Goal: Task Accomplishment & Management: Use online tool/utility

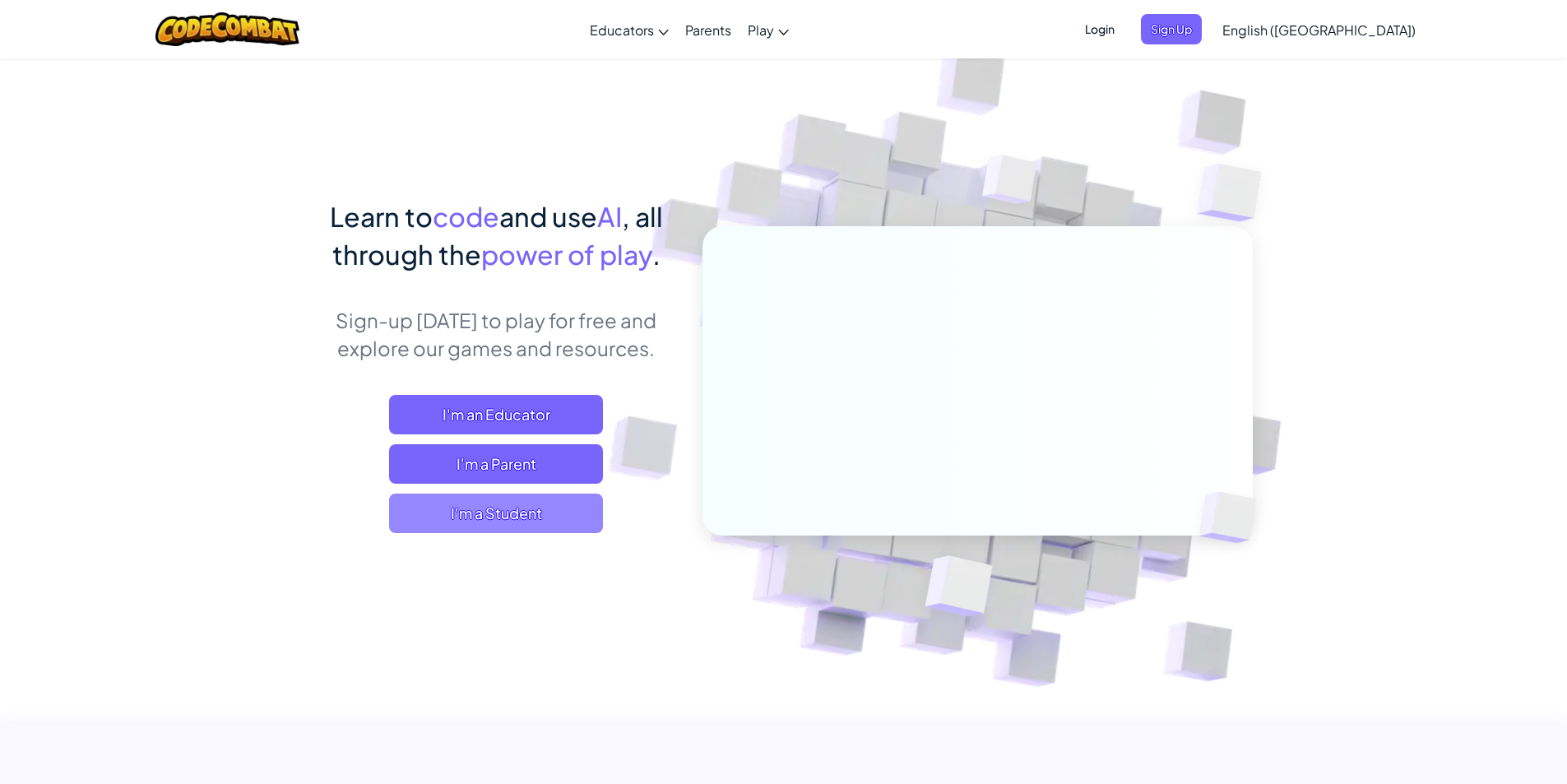
click at [512, 516] on span "I'm a Student" at bounding box center [496, 513] width 214 height 40
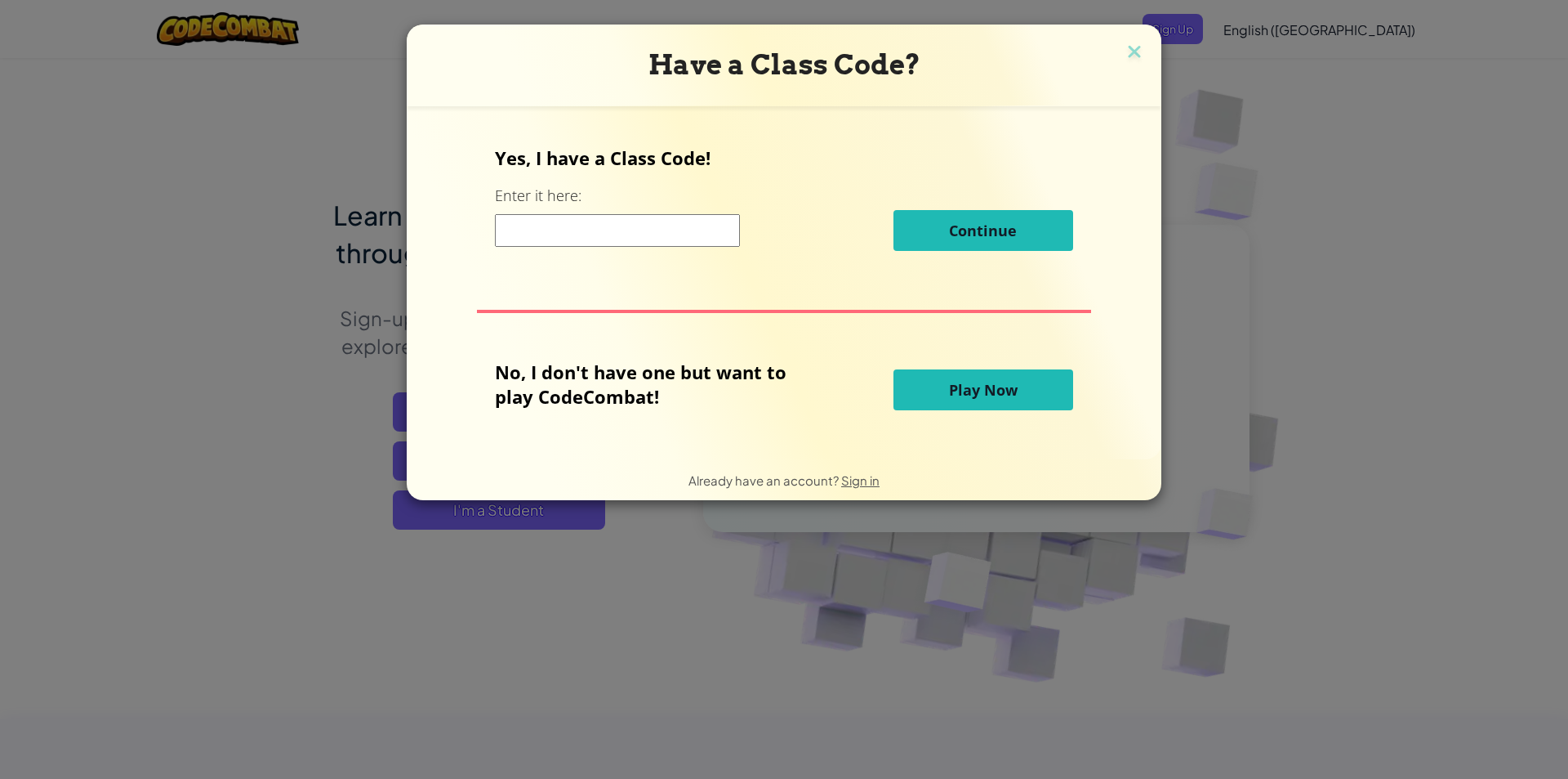
click at [638, 230] on input at bounding box center [618, 230] width 245 height 33
click at [954, 382] on span "Play Now" at bounding box center [983, 389] width 69 height 19
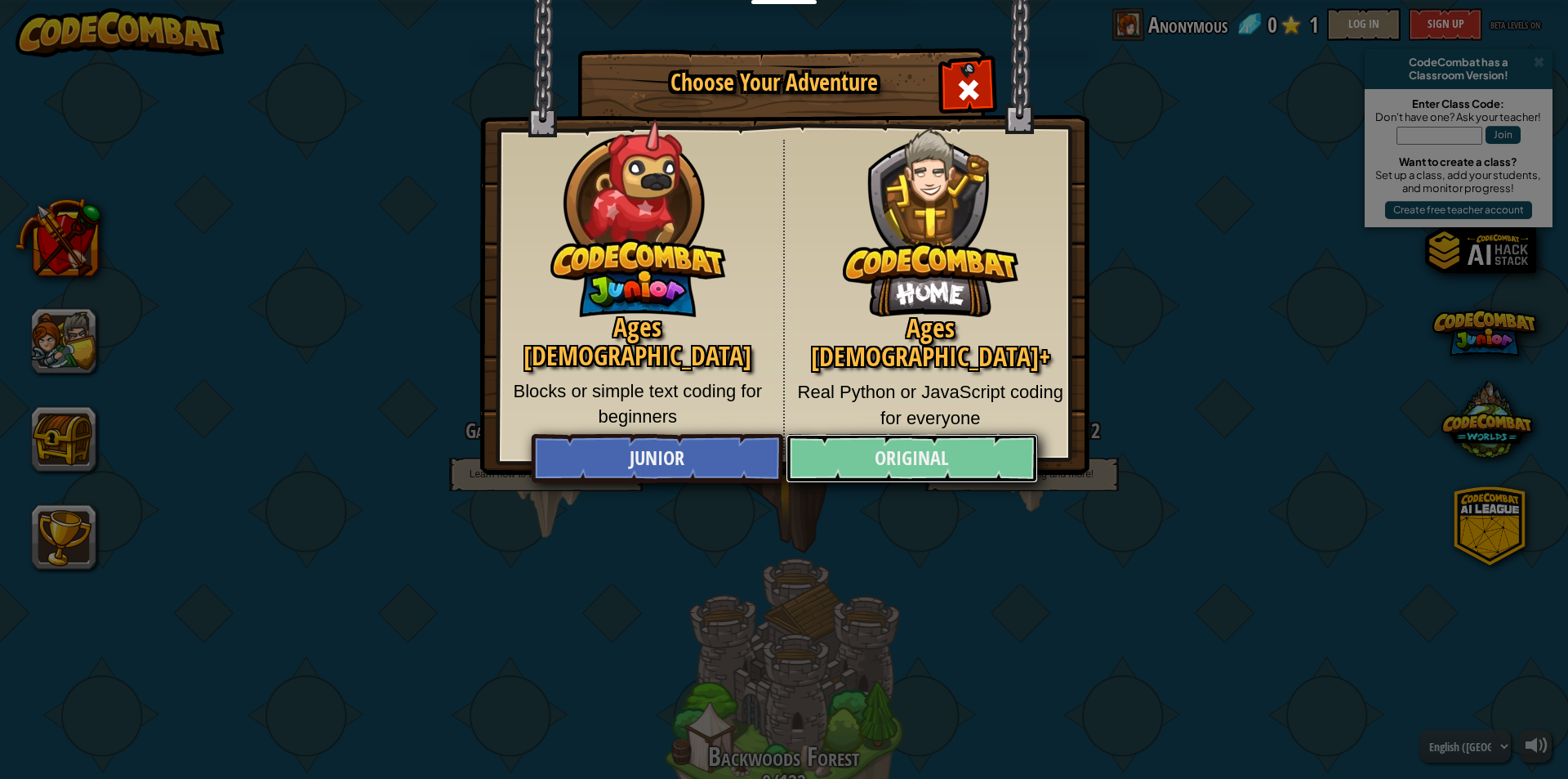
click at [844, 449] on link "Original" at bounding box center [911, 458] width 251 height 49
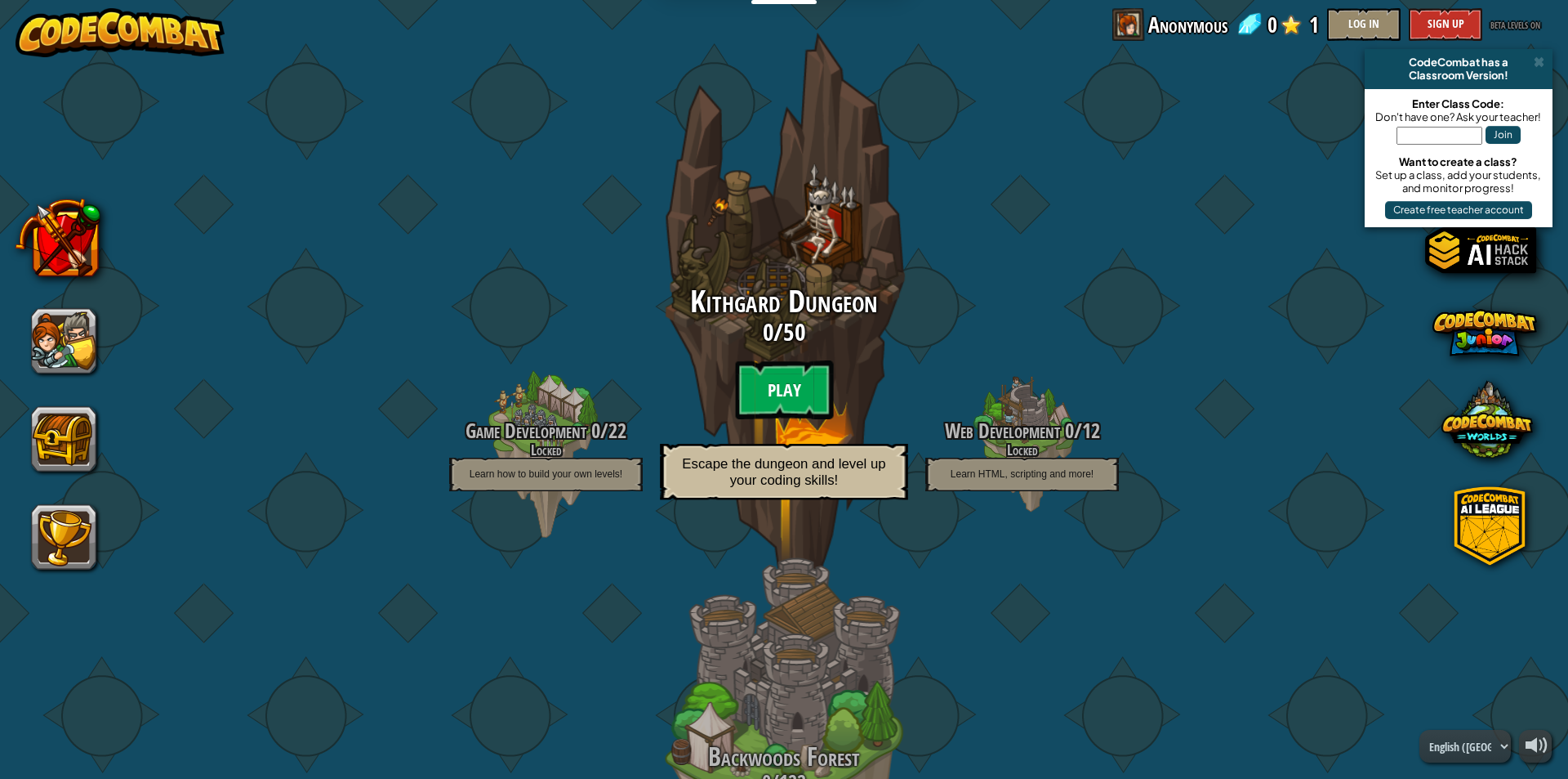
click at [776, 386] on btn "Play" at bounding box center [784, 390] width 98 height 59
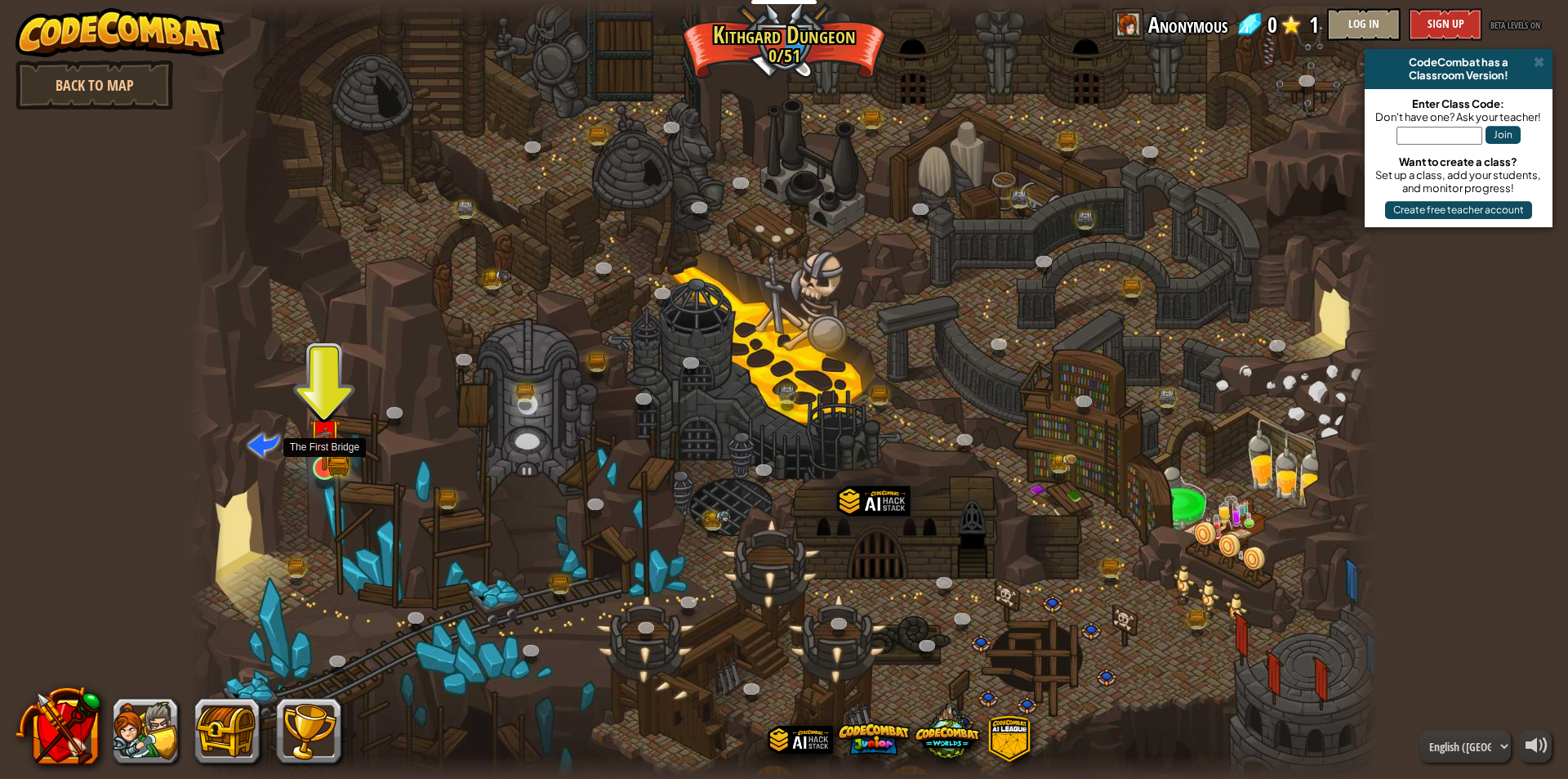
click at [323, 456] on div at bounding box center [324, 468] width 23 height 23
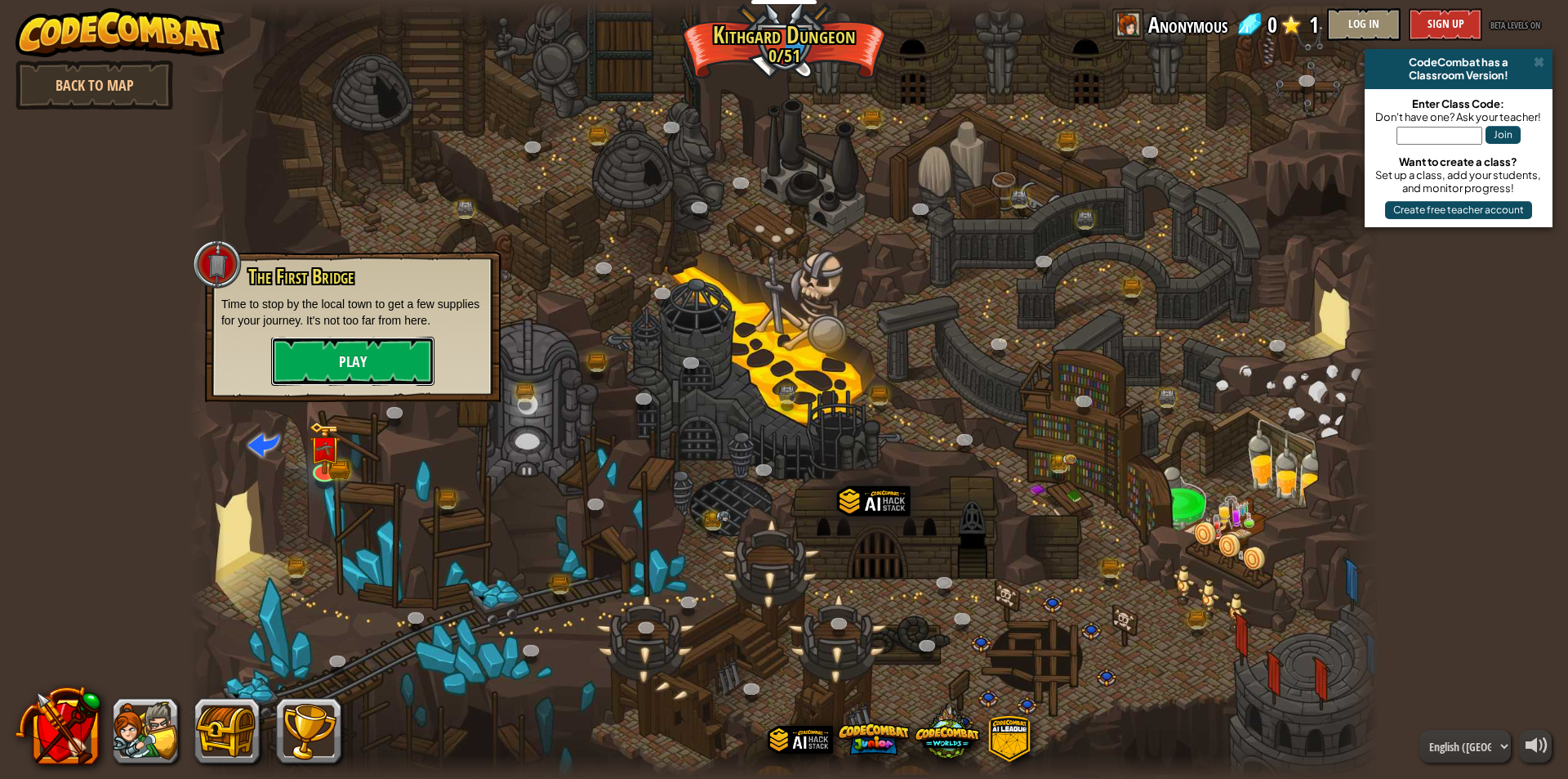
click at [302, 362] on button "Play" at bounding box center [353, 361] width 163 height 49
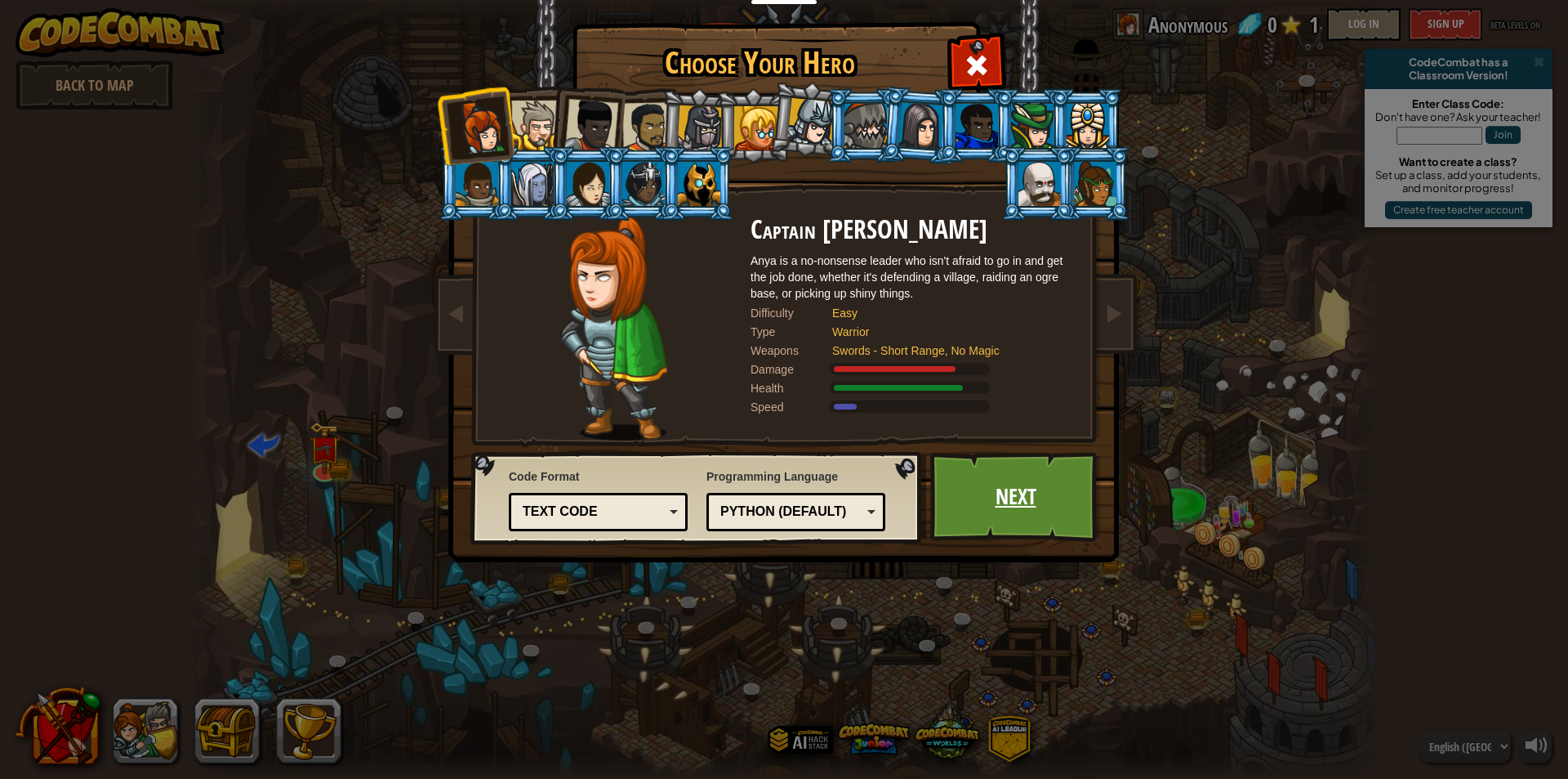
click at [1044, 512] on link "Next" at bounding box center [1016, 496] width 171 height 90
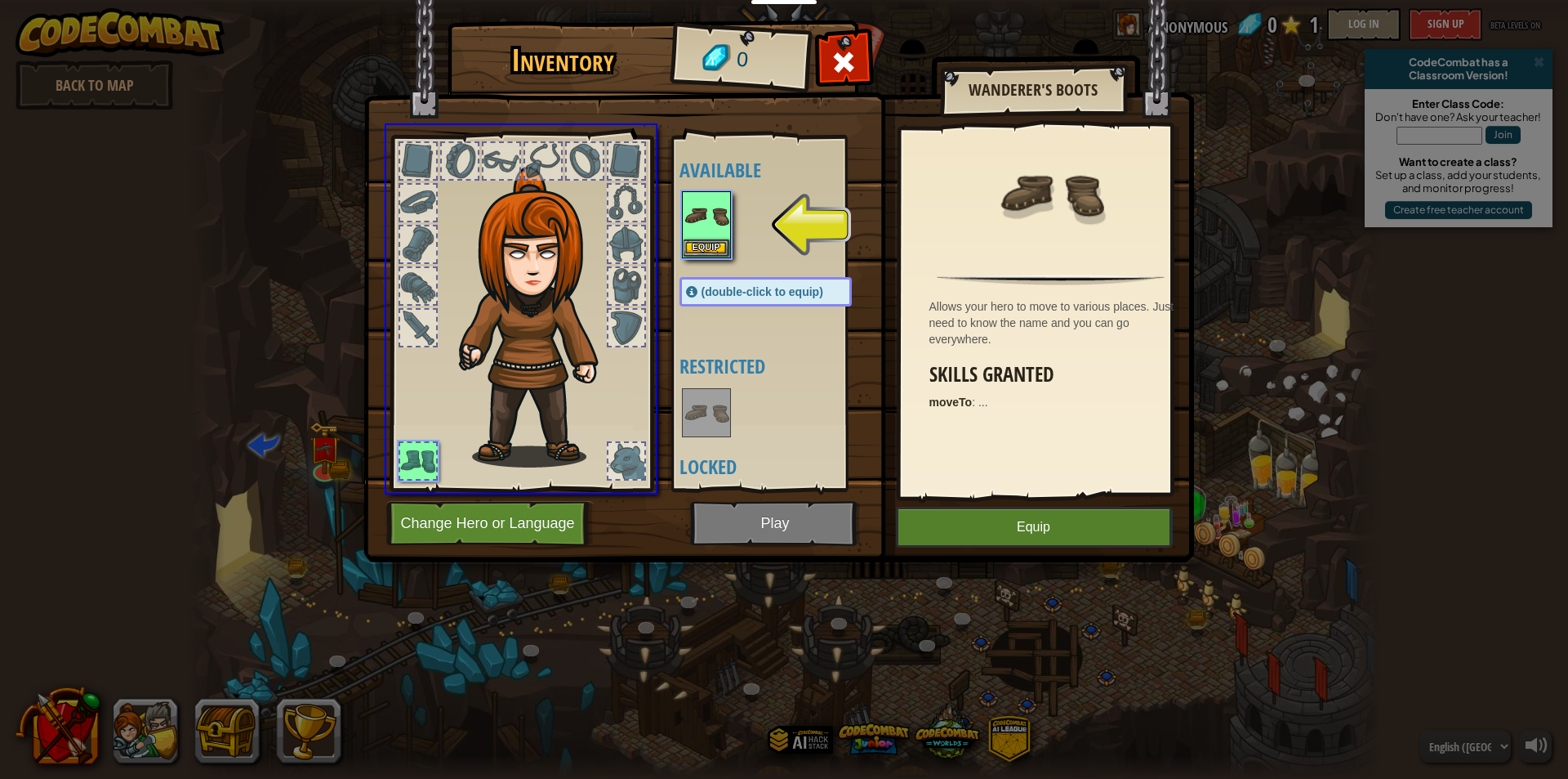
drag, startPoint x: 716, startPoint y: 223, endPoint x: 711, endPoint y: 245, distance: 22.6
click at [711, 244] on div "Inventory 0 Available Equip (double-click to equip) Restricted Locked Wanderer'…" at bounding box center [784, 389] width 1568 height 779
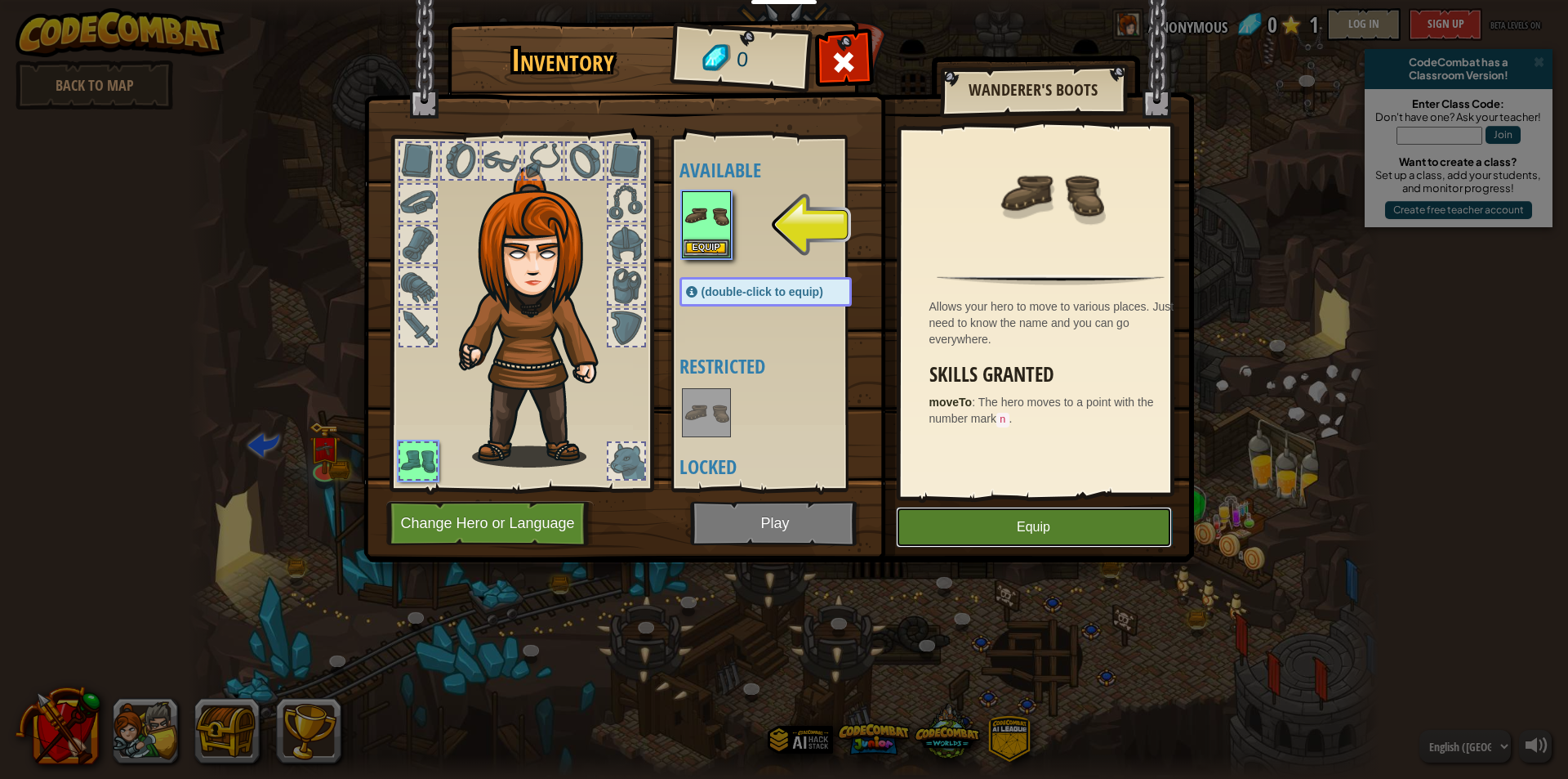
click at [962, 527] on button "Equip" at bounding box center [1033, 527] width 276 height 41
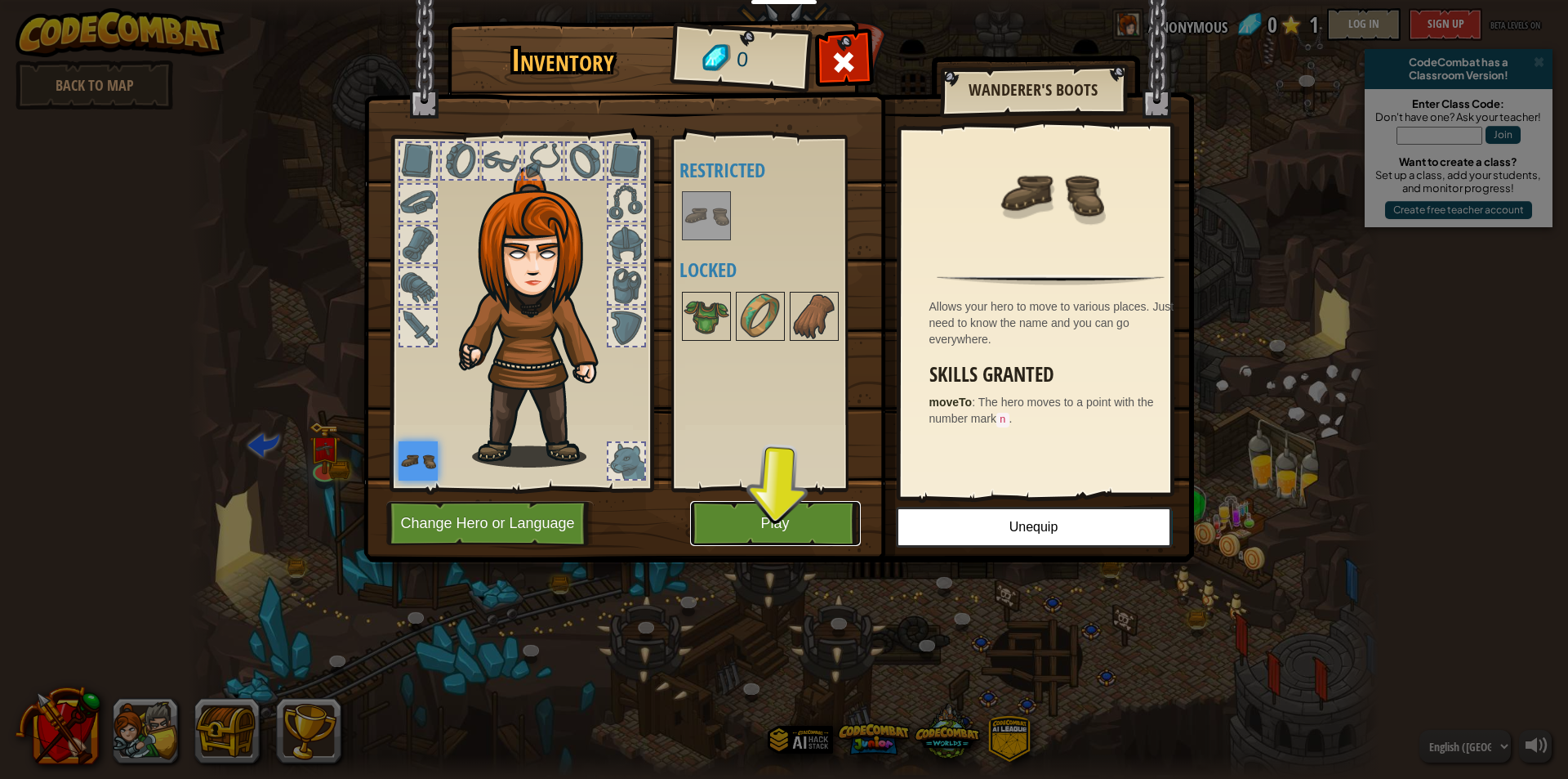
click at [736, 531] on button "Play" at bounding box center [775, 523] width 171 height 45
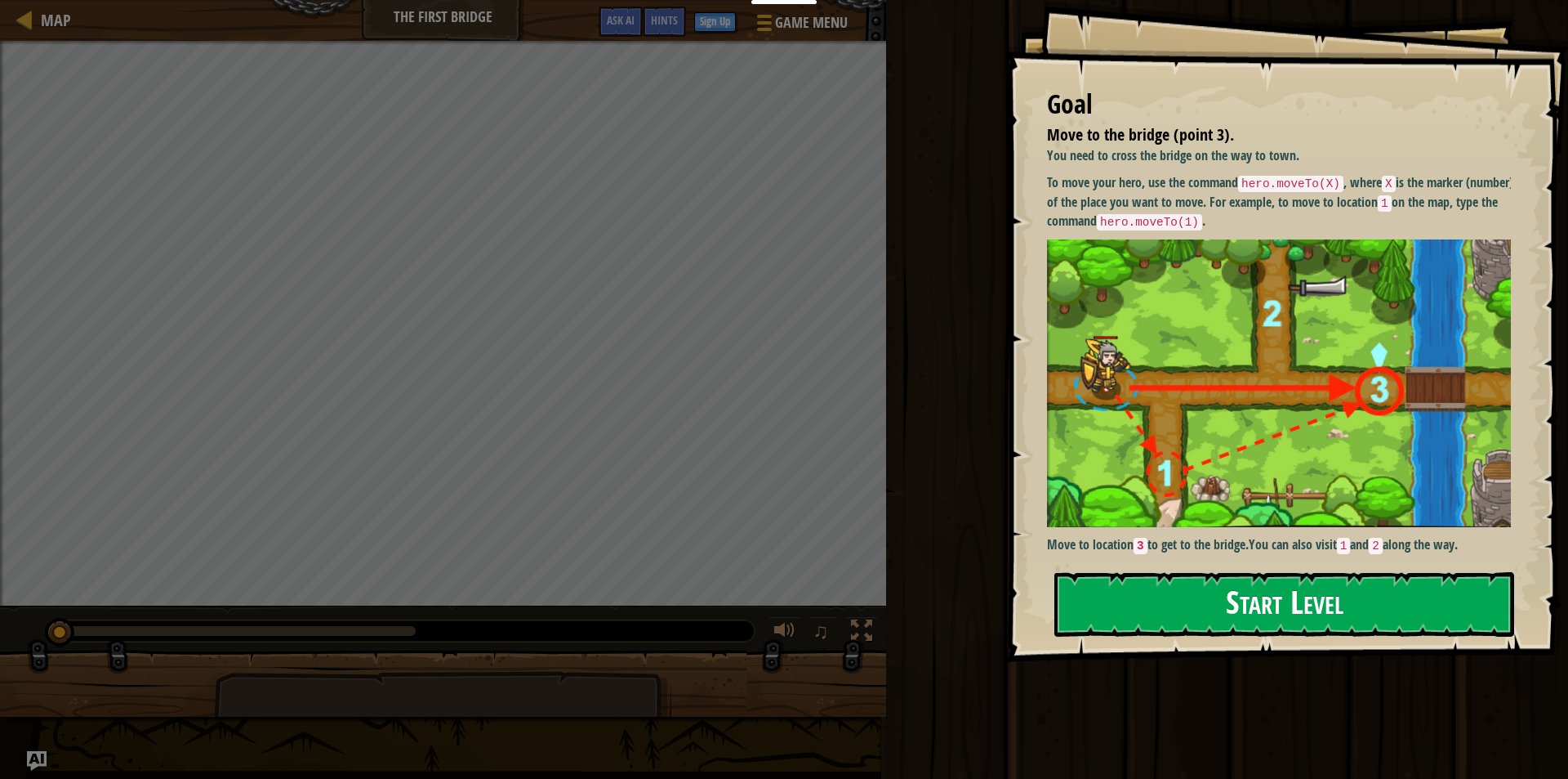
click at [1307, 594] on button "Start Level" at bounding box center [1284, 604] width 460 height 65
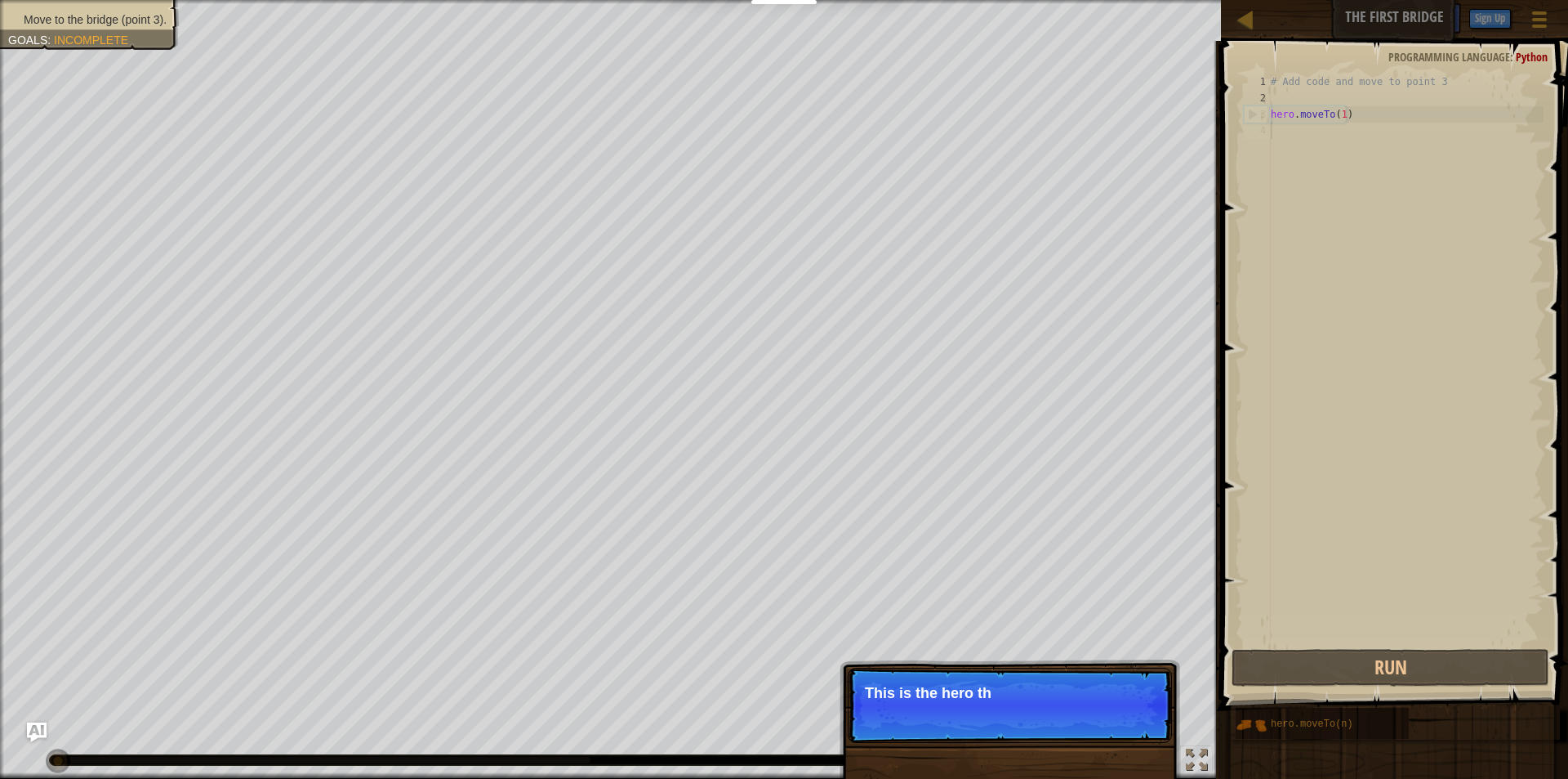
click at [1384, 164] on div "# Add code and move to point 3 hero . moveTo ( 1 )" at bounding box center [1405, 376] width 276 height 605
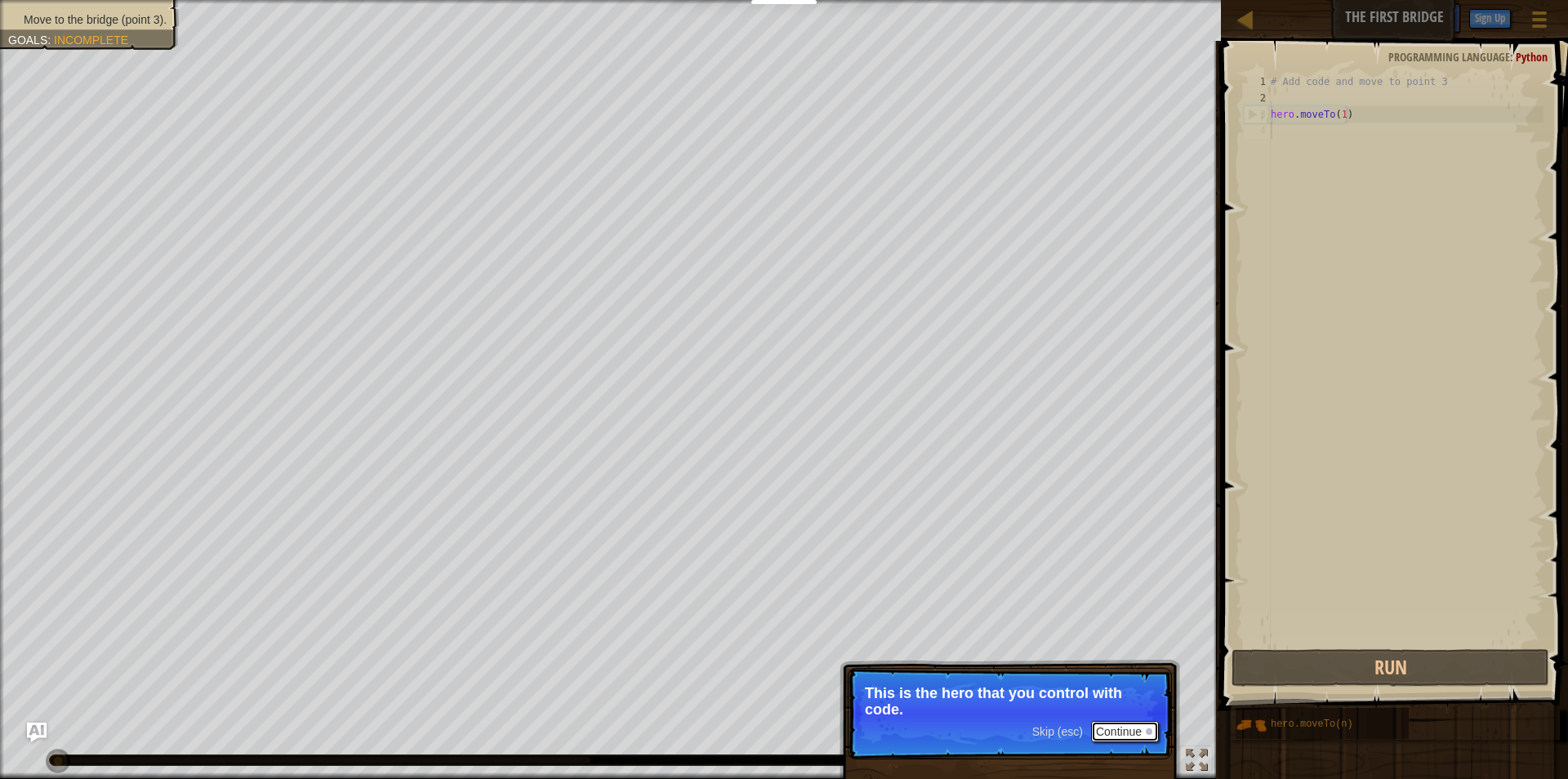
click at [1120, 723] on button "Continue" at bounding box center [1125, 730] width 68 height 21
click at [1119, 720] on p "Skip (esc) Continue Get to the bridge by going to point 3 on the map." at bounding box center [1009, 714] width 324 height 93
click at [1111, 745] on p "Skip (esc) Continue Get to the bridge by going to point 3 on the map." at bounding box center [1009, 714] width 324 height 93
click at [1110, 737] on button "Continue" at bounding box center [1125, 732] width 68 height 21
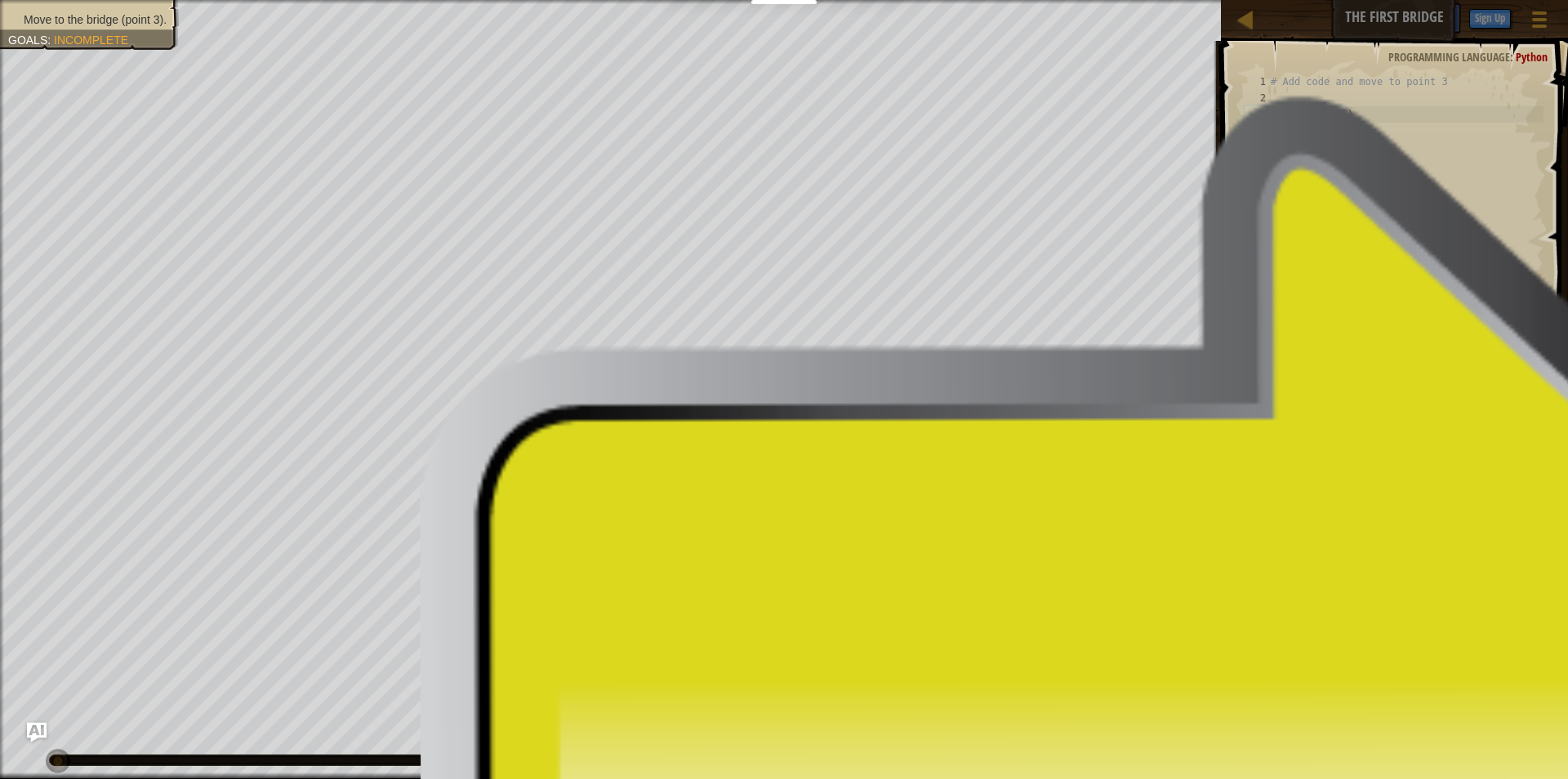
click at [1108, 731] on p "Skip (esc) Continue You can" at bounding box center [1009, 705] width 324 height 75
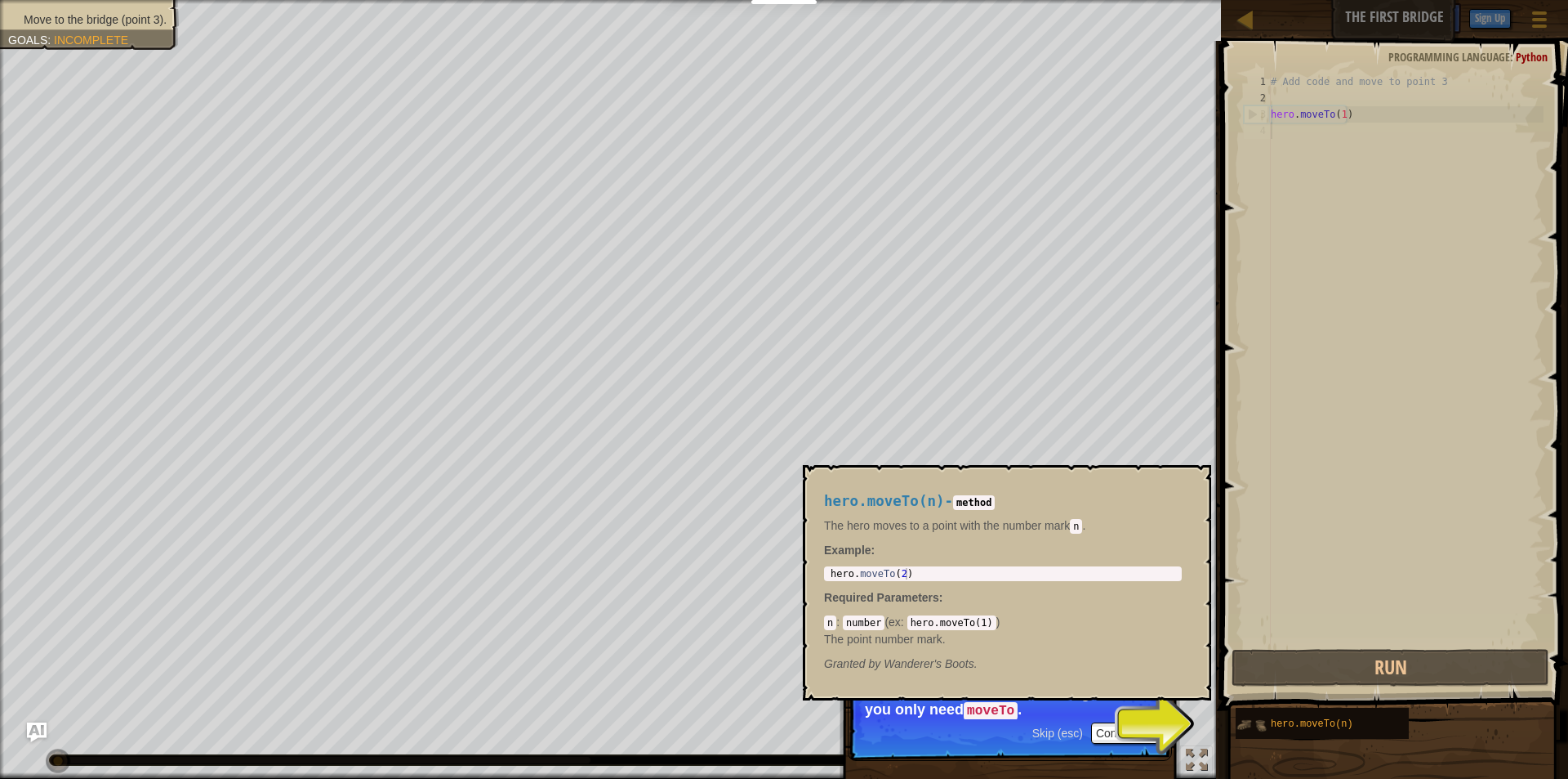
click at [1265, 715] on img at bounding box center [1250, 724] width 31 height 31
click at [1284, 718] on div "hero.moveTo(n)" at bounding box center [1344, 723] width 157 height 31
type textarea "hero.moveTo(2)"
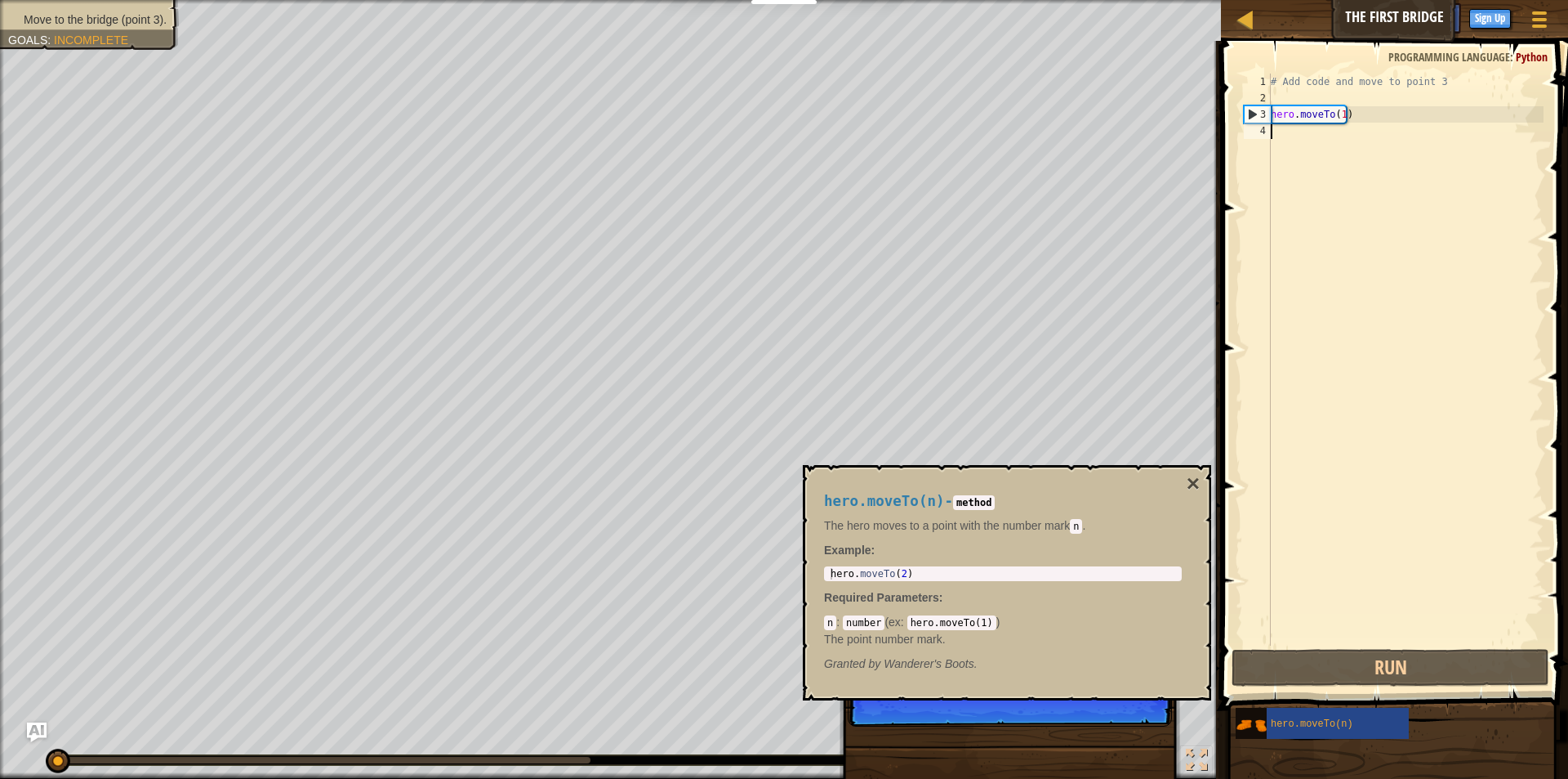
click at [990, 568] on div "hero . moveTo ( 2 )" at bounding box center [1002, 584] width 351 height 34
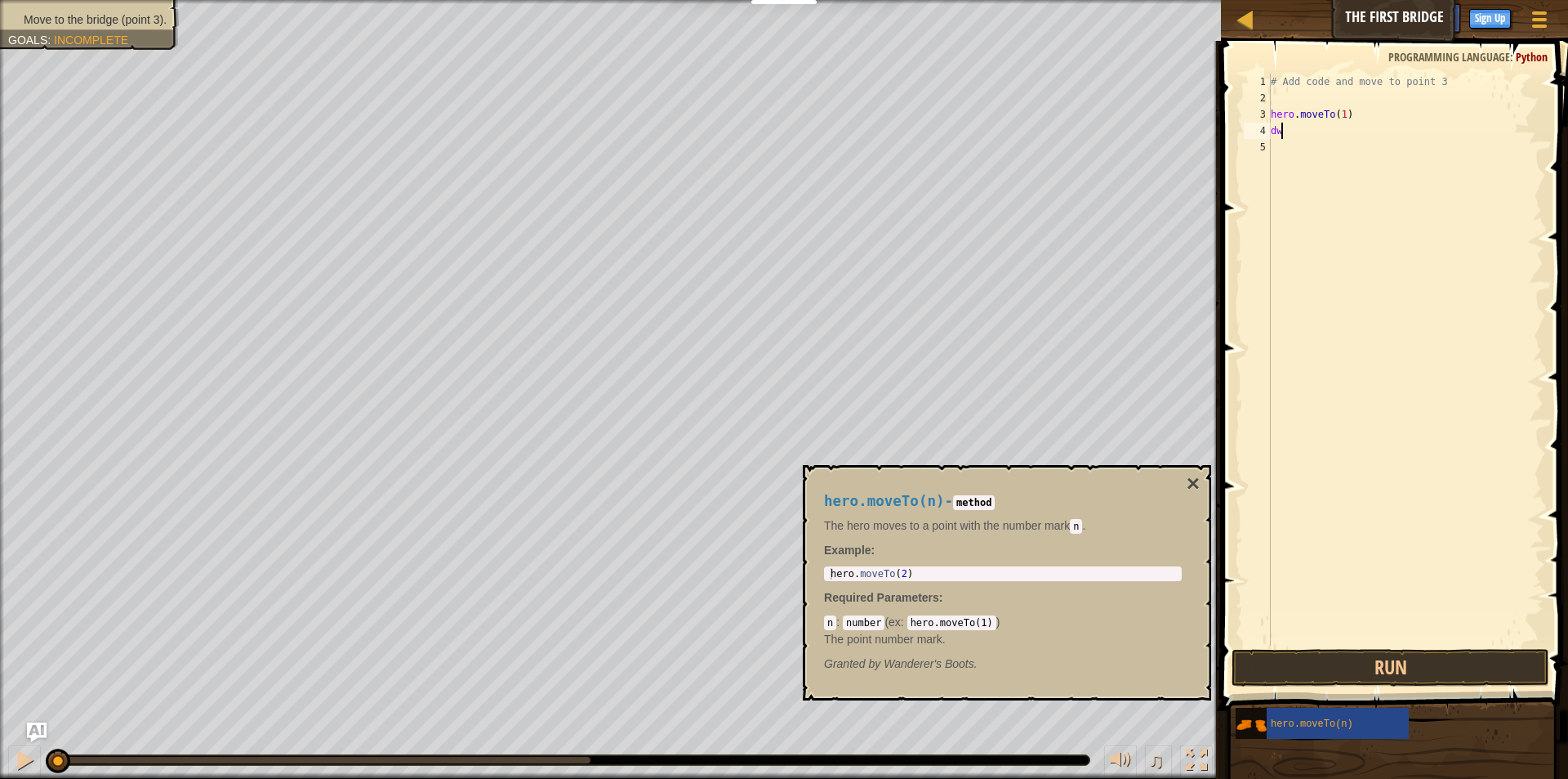
type textarea "d"
type textarea "hero.moveTo(2)"
click at [1286, 663] on button "Run" at bounding box center [1389, 667] width 318 height 38
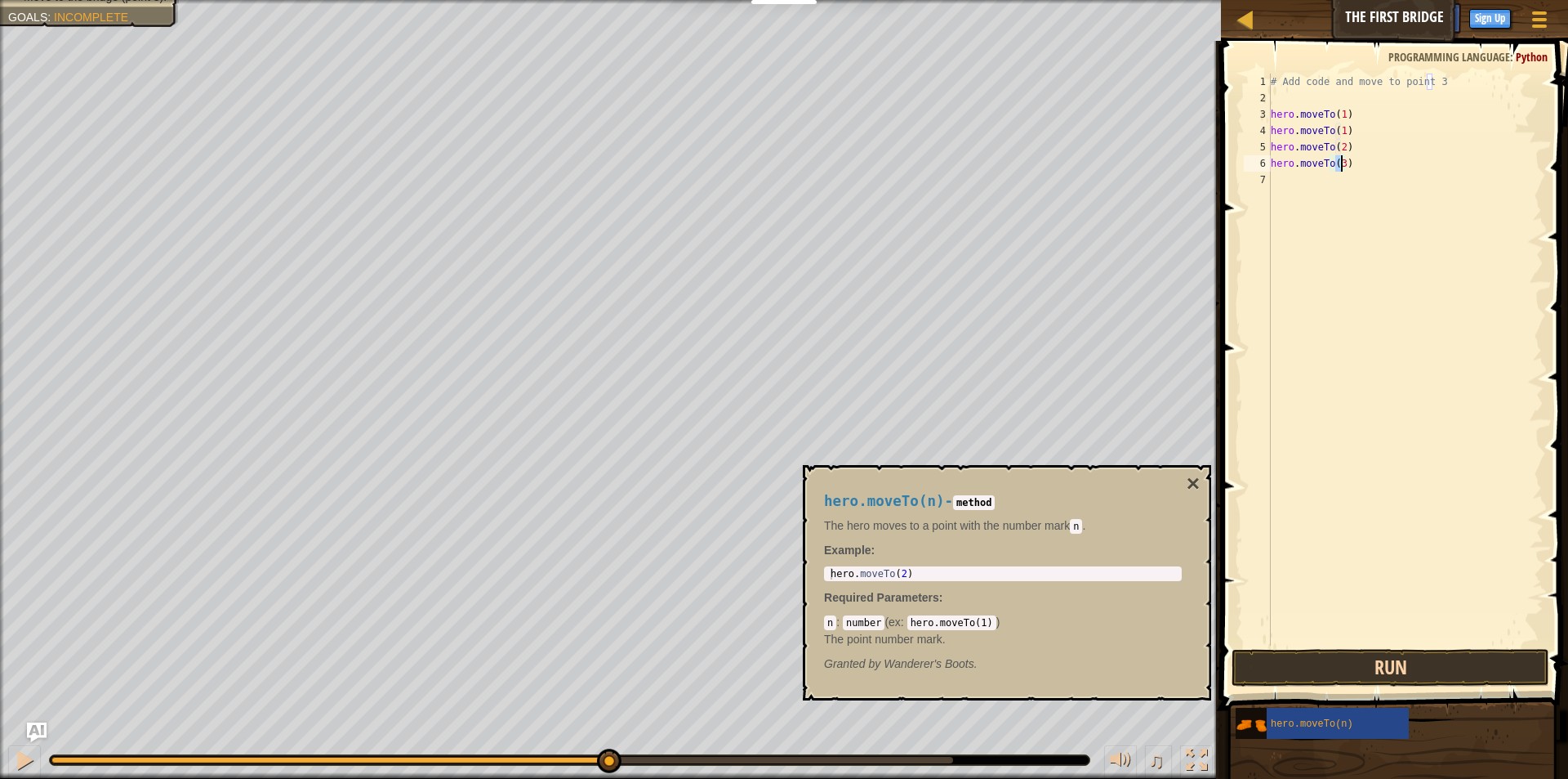
type textarea "hero.moveTo(3)"
click at [1273, 662] on button "Run" at bounding box center [1389, 667] width 318 height 38
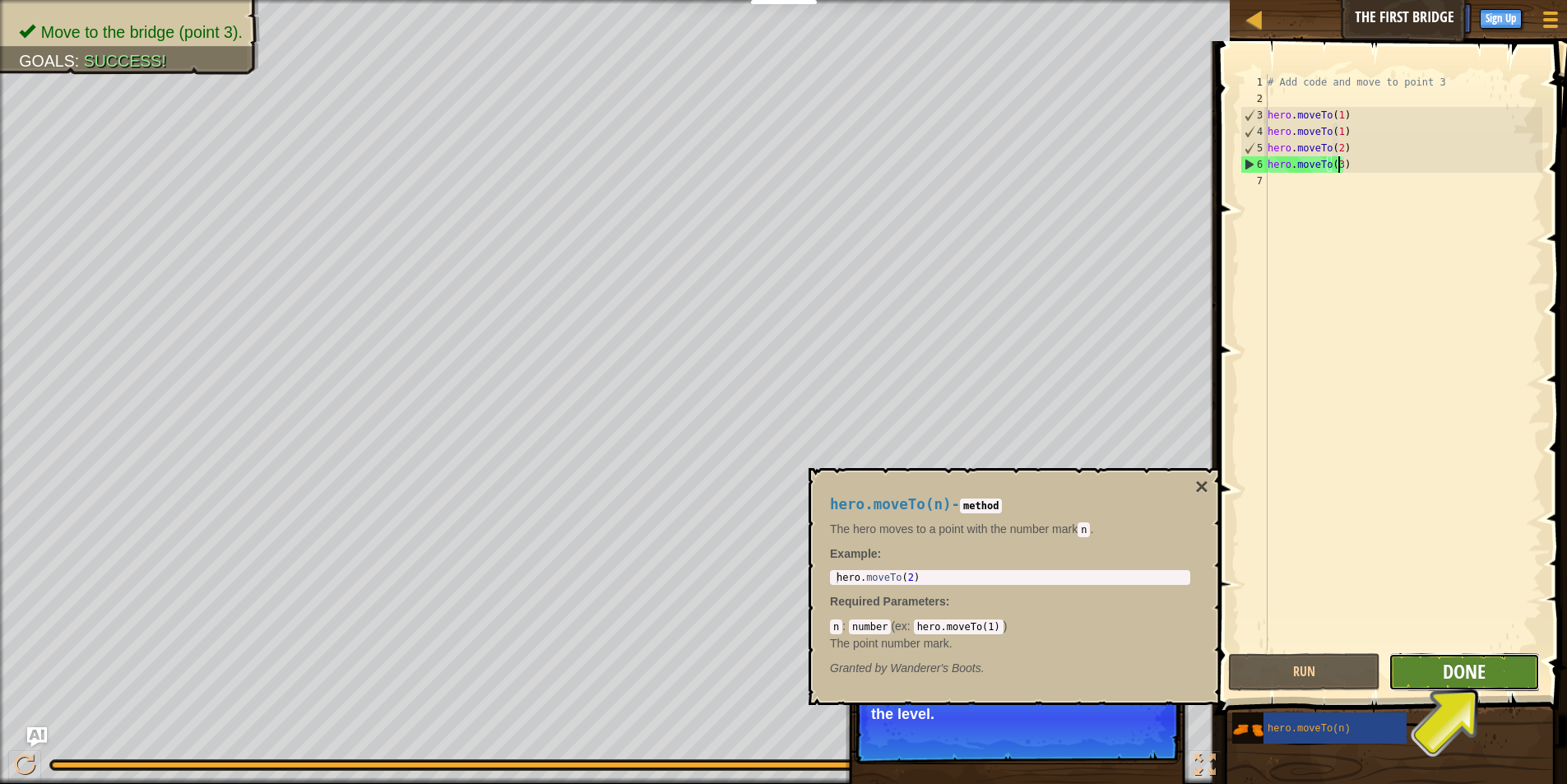
click at [1446, 663] on button "Done" at bounding box center [1464, 672] width 151 height 38
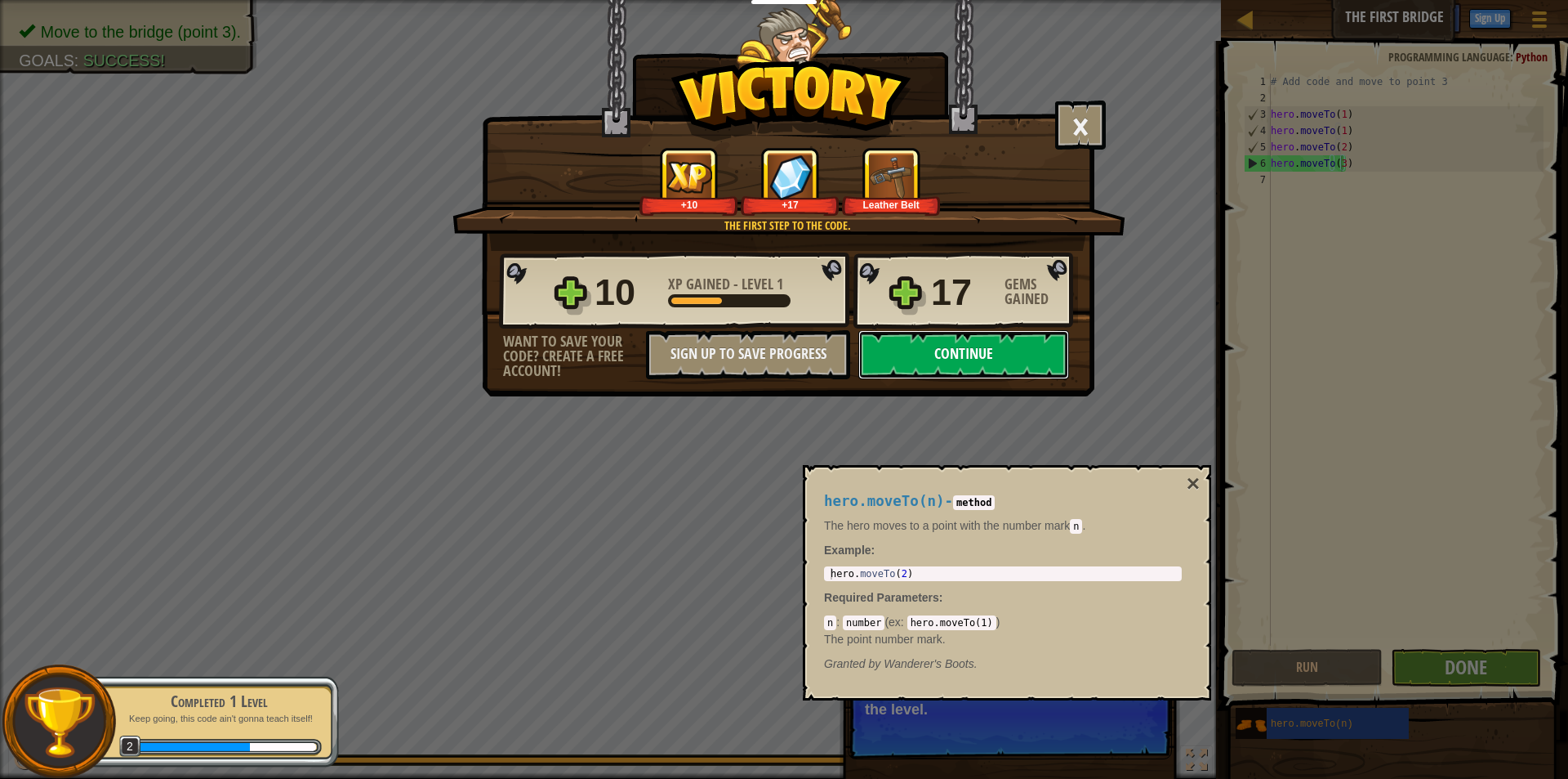
click at [1005, 350] on button "Continue" at bounding box center [963, 355] width 210 height 49
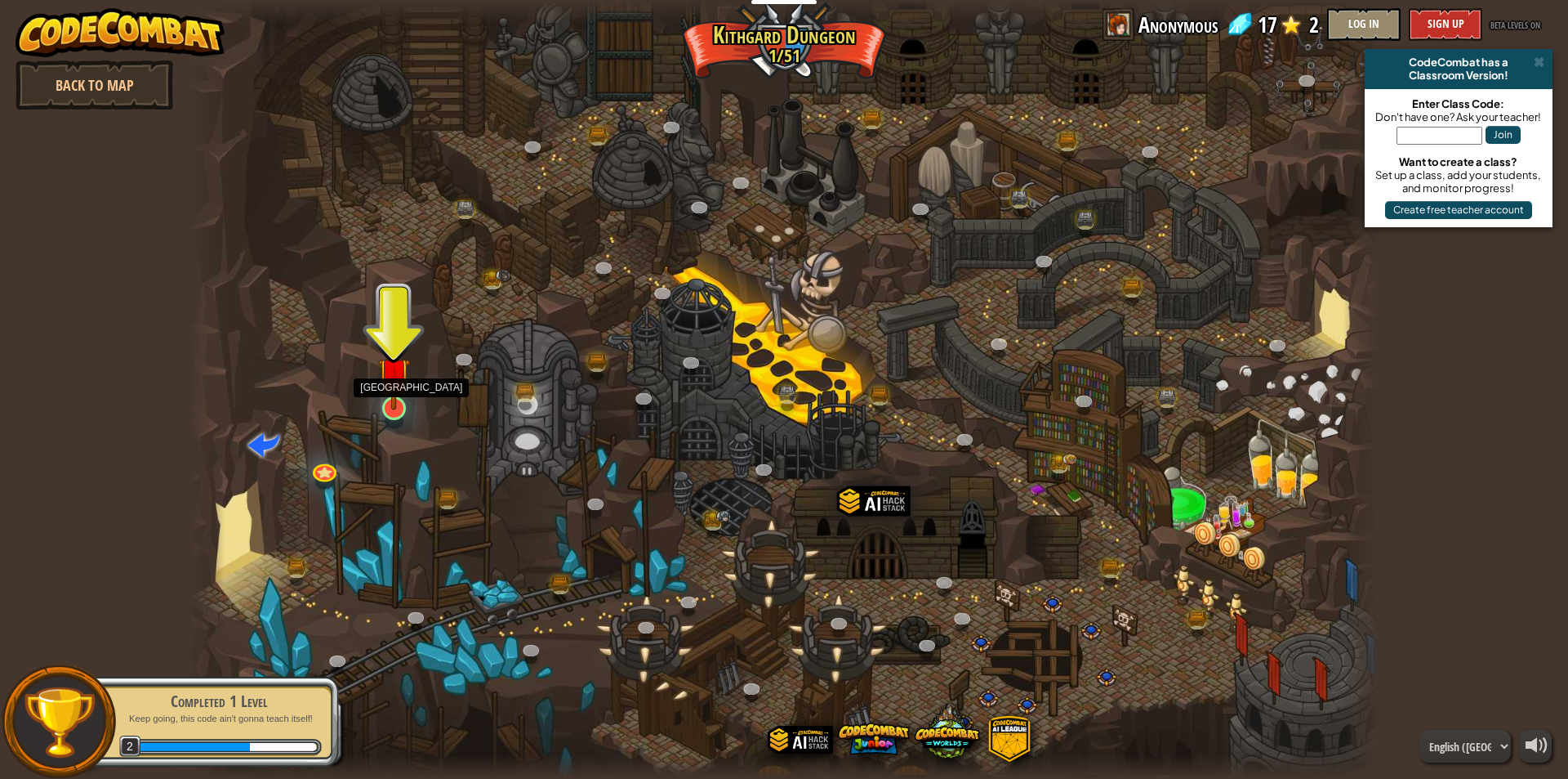
click at [391, 408] on img at bounding box center [394, 373] width 32 height 74
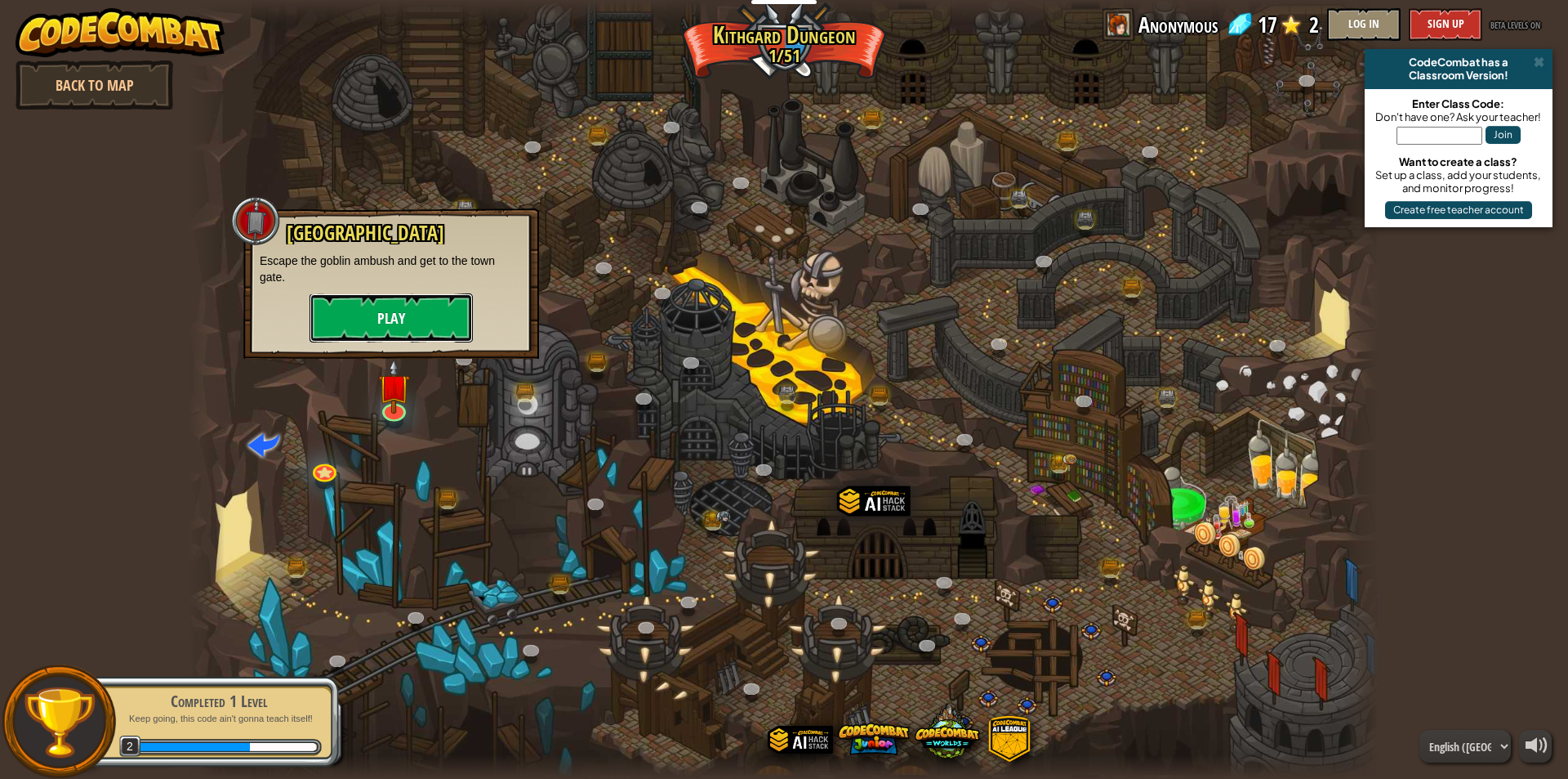
click at [391, 324] on button "Play" at bounding box center [391, 318] width 163 height 49
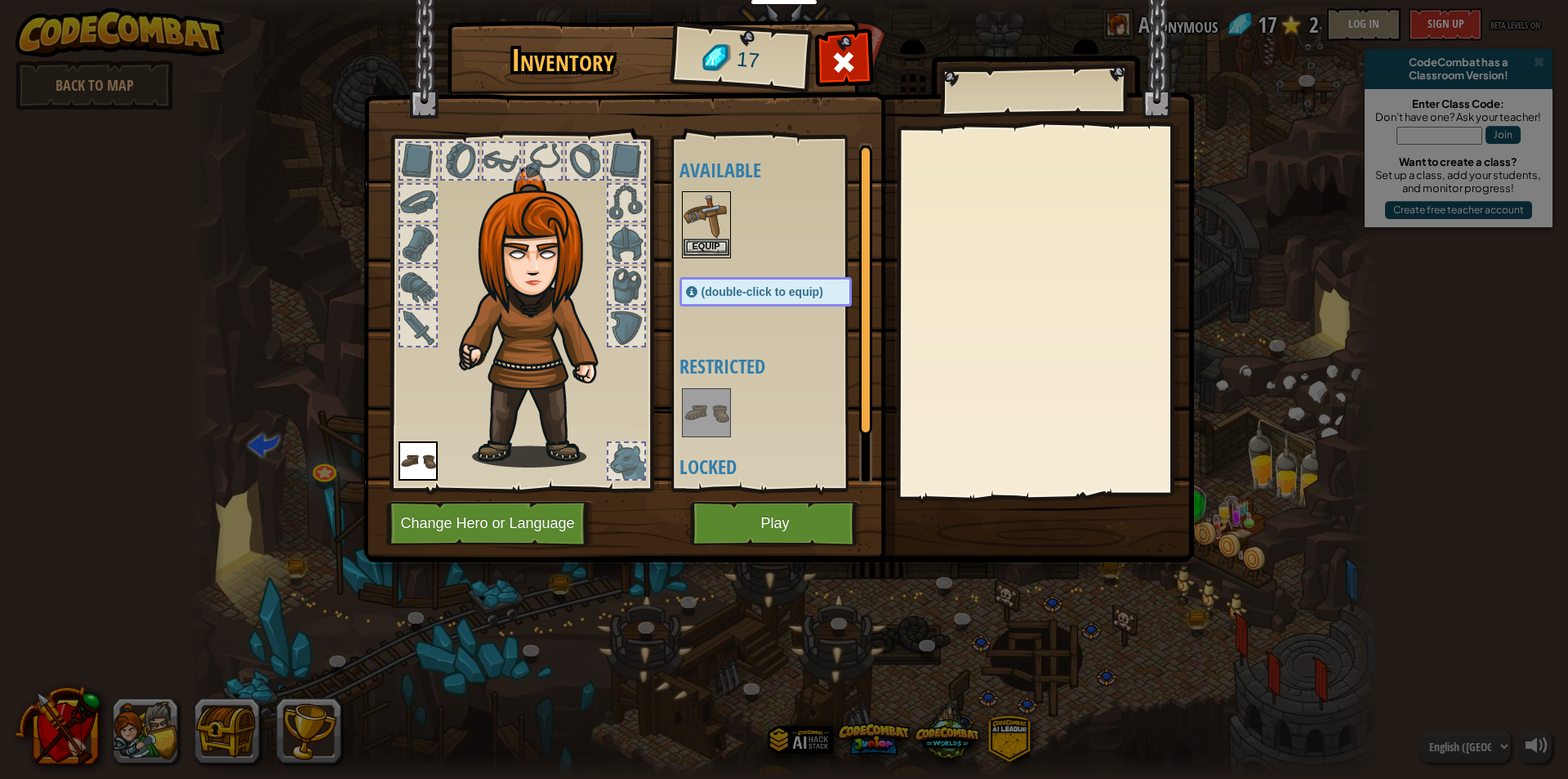
click at [699, 236] on img at bounding box center [706, 216] width 46 height 46
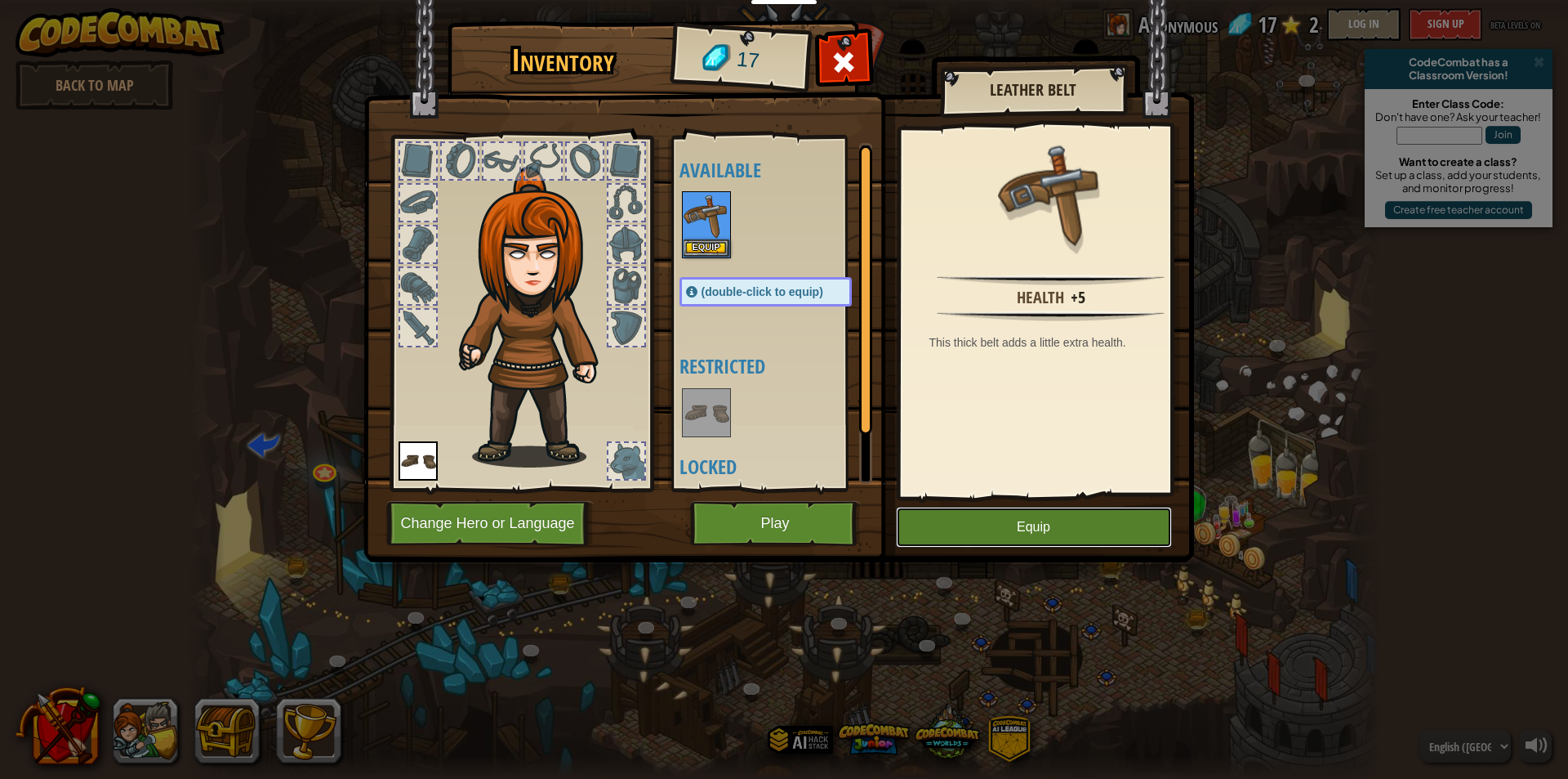
click at [973, 521] on button "Equip" at bounding box center [1033, 527] width 276 height 41
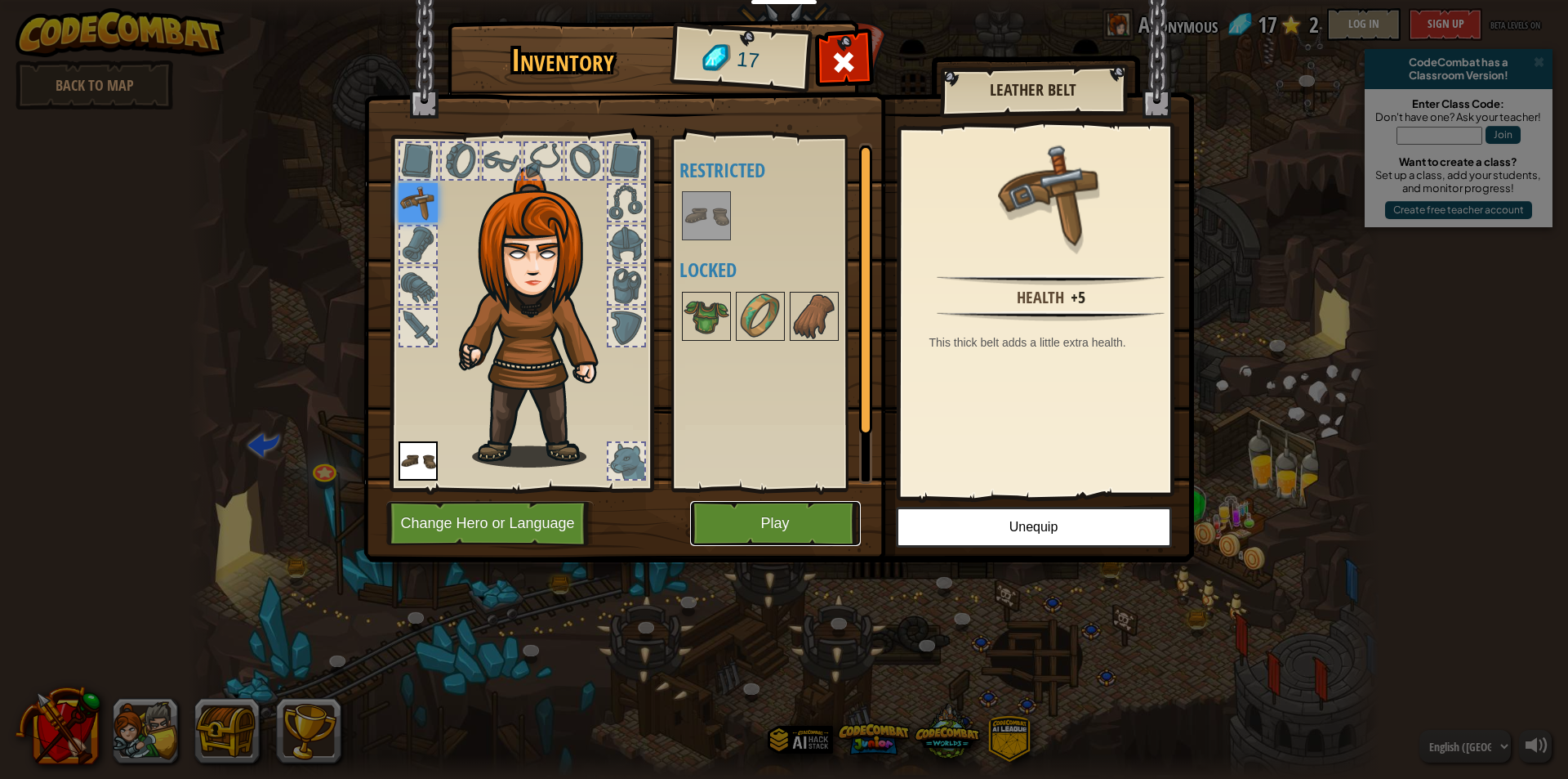
click at [743, 527] on button "Play" at bounding box center [775, 523] width 171 height 45
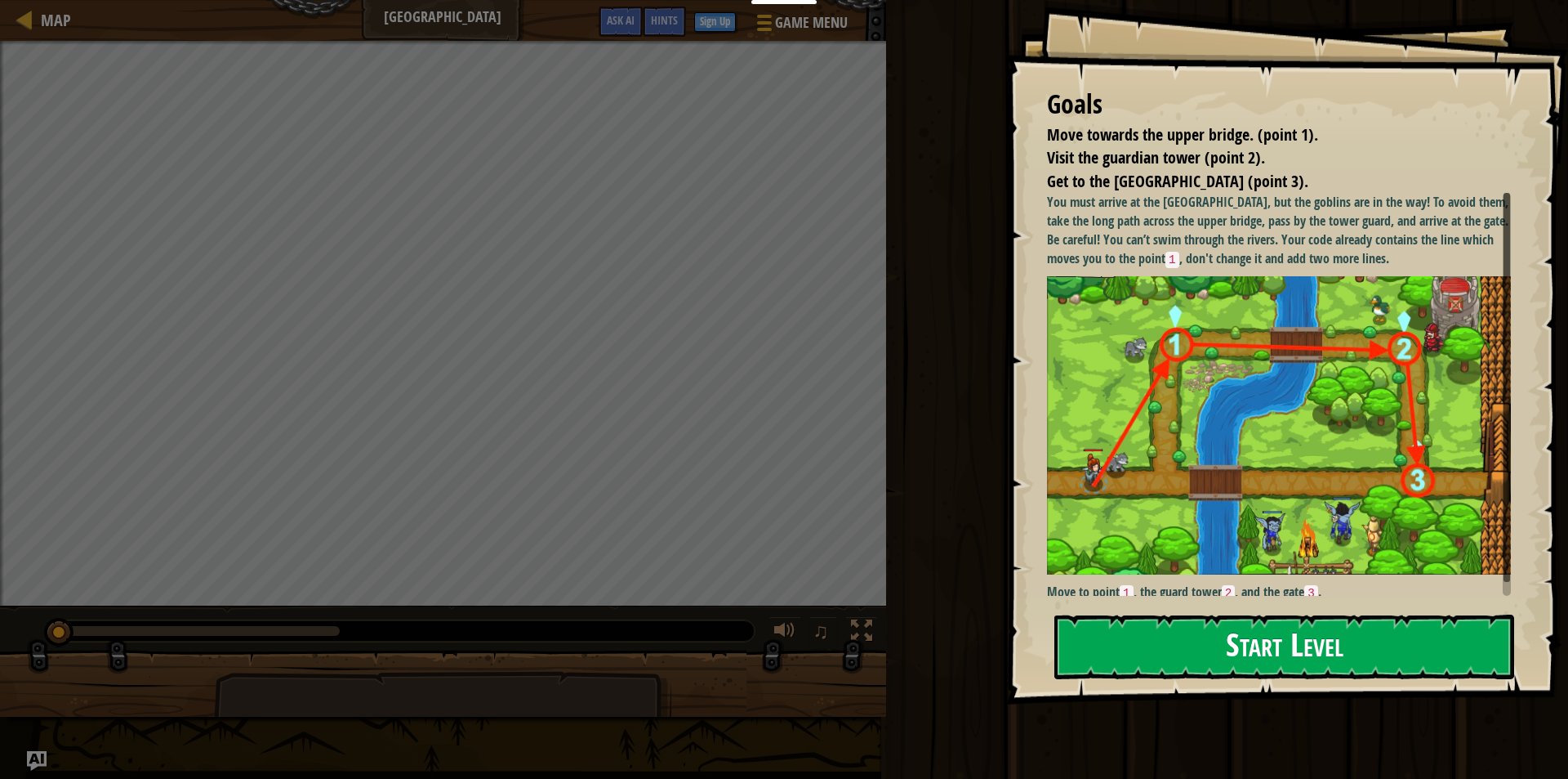
click at [1208, 642] on button "Start Level" at bounding box center [1284, 647] width 460 height 65
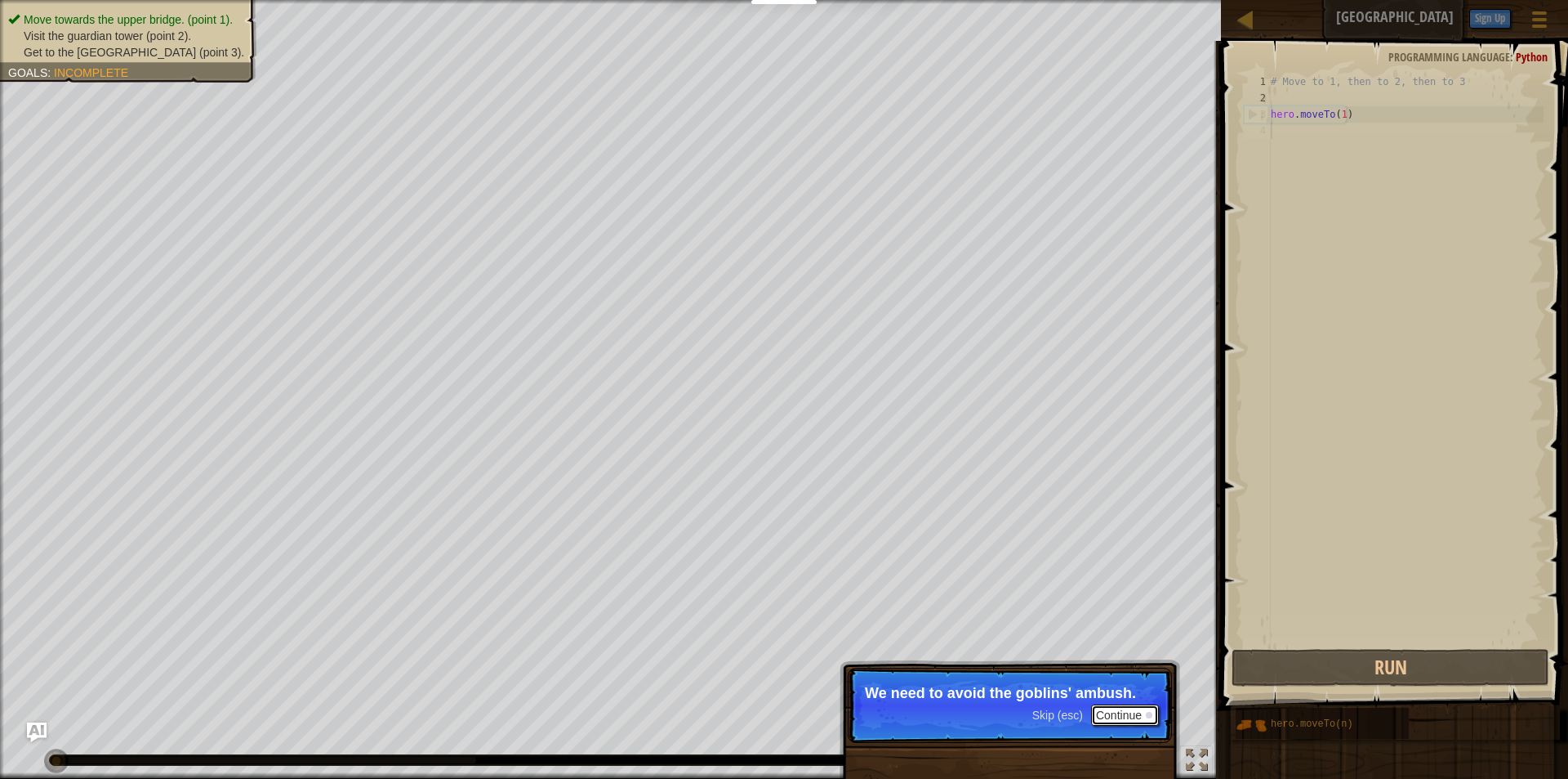
click at [1135, 713] on button "Continue" at bounding box center [1125, 714] width 68 height 21
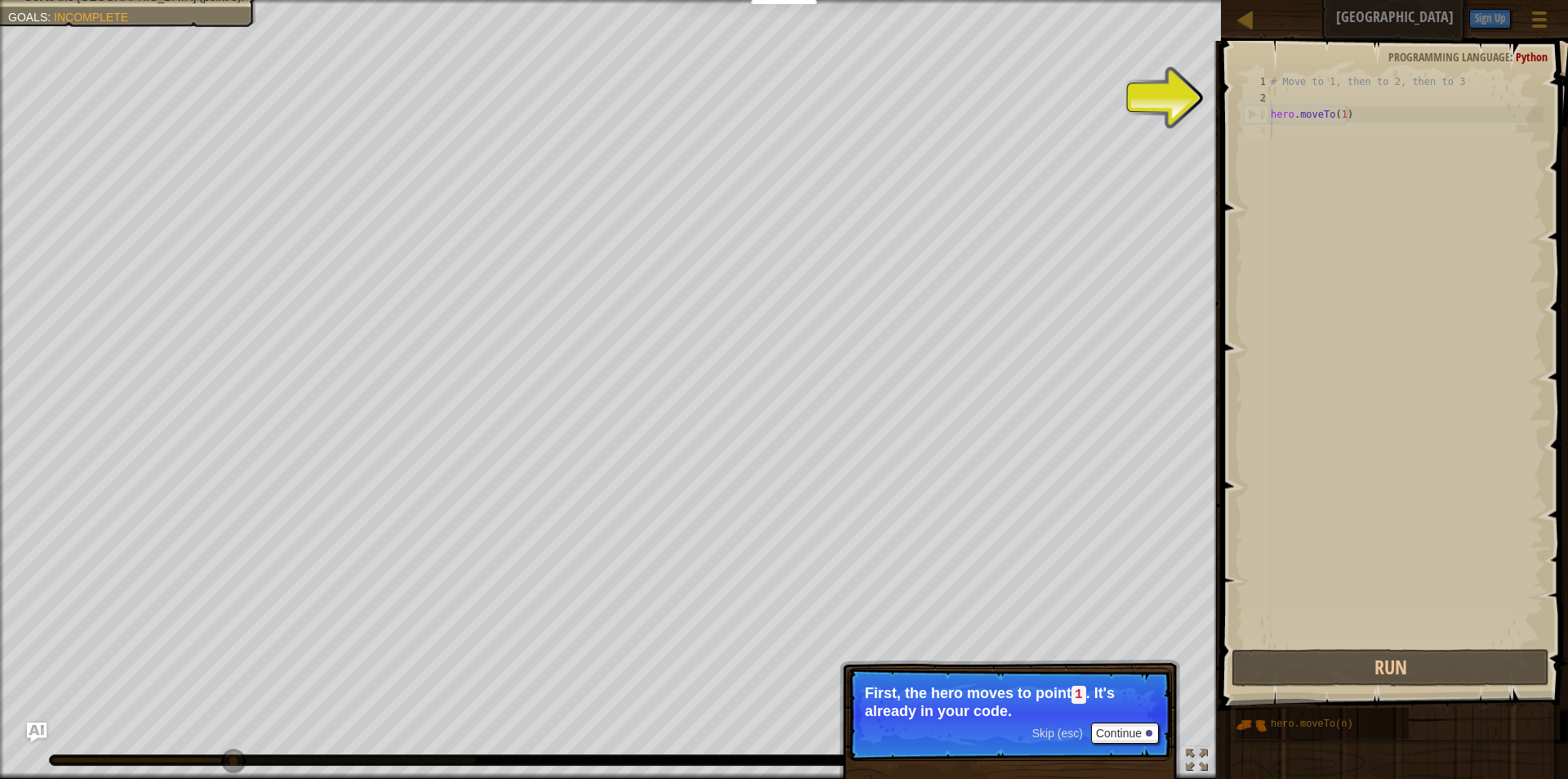
click at [1278, 130] on div "# Move to 1, then to 2, then to 3 hero . moveTo ( 1 )" at bounding box center [1405, 376] width 276 height 605
click at [1276, 86] on div "# Move to 1, then to 2, then to 3 hero . moveTo ( 1 )" at bounding box center [1405, 376] width 276 height 605
type textarea "# Move to 1, then to 2, then to 3"
drag, startPoint x: 1289, startPoint y: 91, endPoint x: 1295, endPoint y: 126, distance: 35.5
click at [1289, 99] on div "# Move to 1, then to 2, then to 3 hero . moveTo ( 1 )" at bounding box center [1405, 376] width 276 height 605
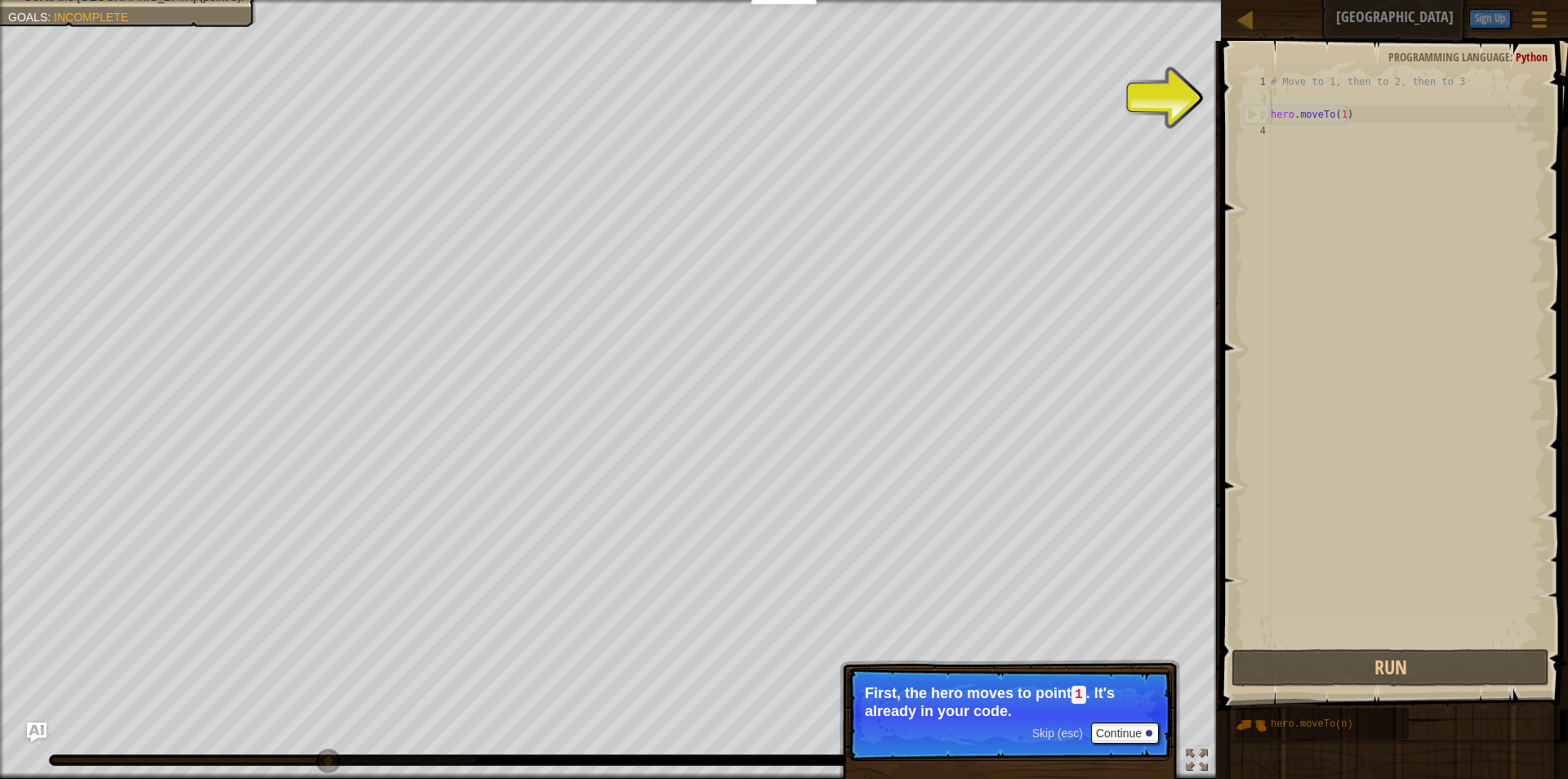
click at [1301, 140] on div "# Move to 1, then to 2, then to 3 hero . moveTo ( 1 )" at bounding box center [1405, 376] width 276 height 605
click at [1269, 91] on div "2" at bounding box center [1257, 97] width 27 height 16
type textarea "hero.moveTo(1)"
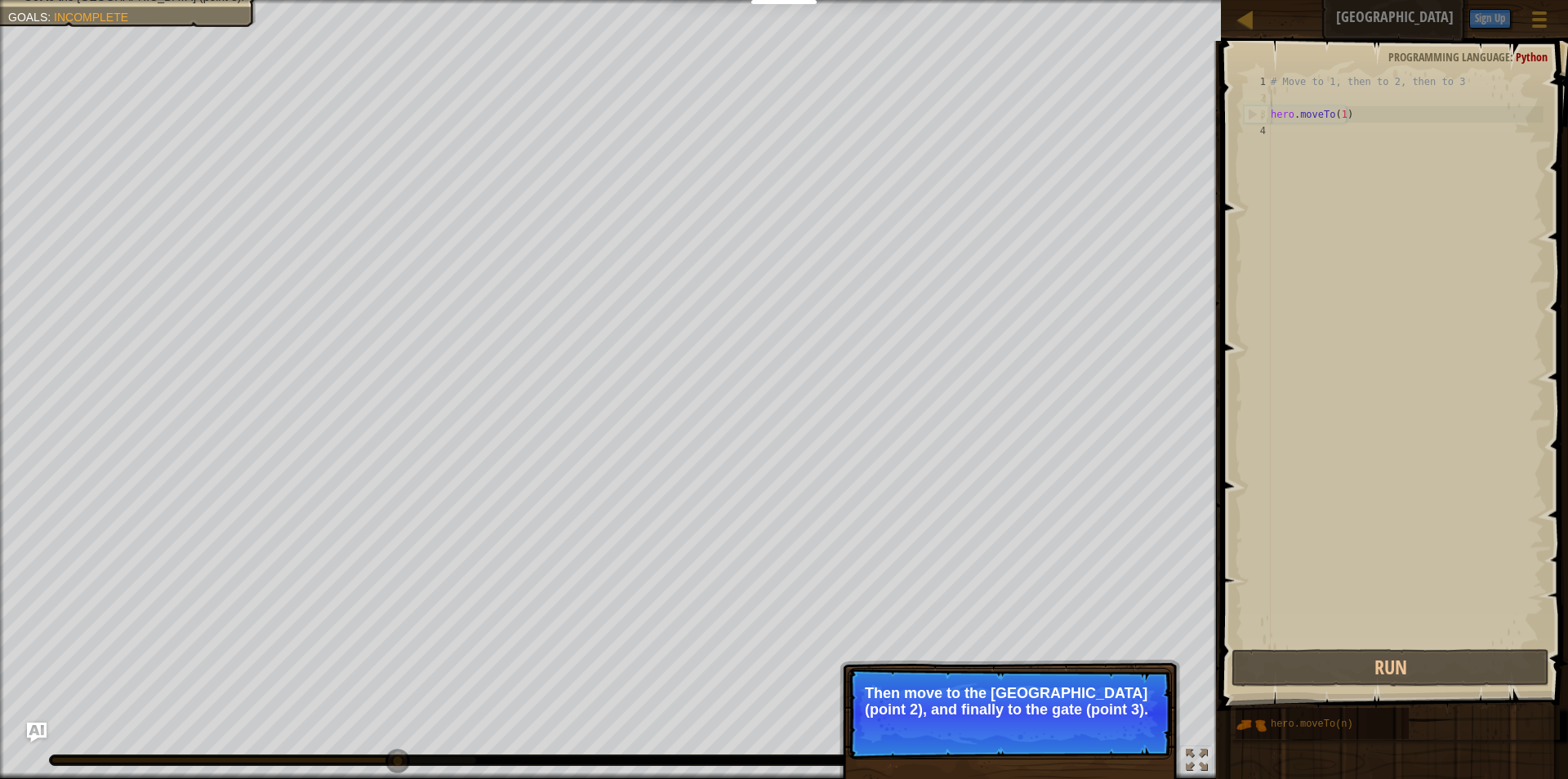
click at [1276, 133] on div "# Move to 1, then to 2, then to 3 hero . moveTo ( 1 )" at bounding box center [1405, 376] width 276 height 605
click at [1094, 736] on button "Continue" at bounding box center [1125, 730] width 68 height 21
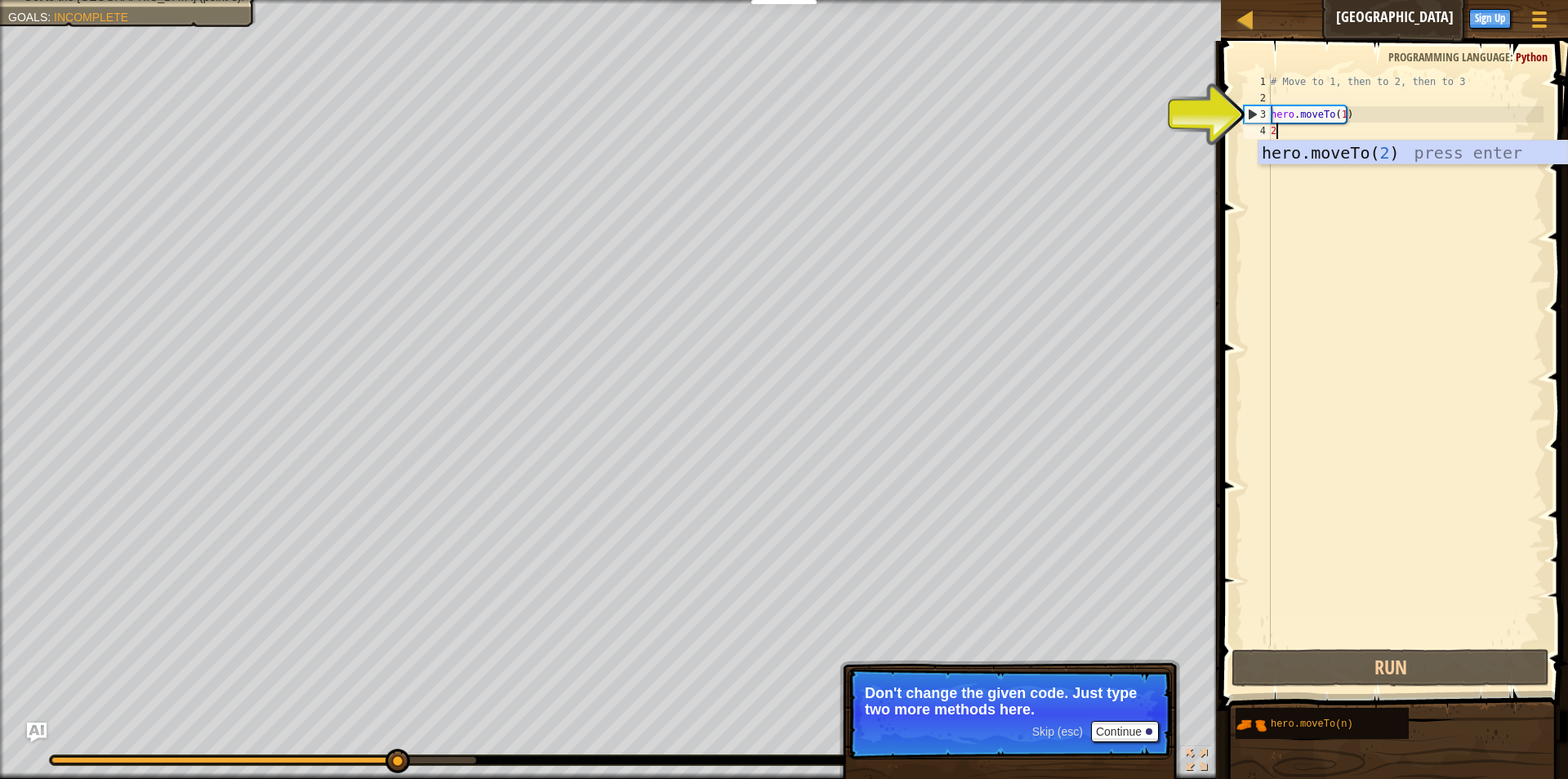
type textarea "hero.moveTo(2)"
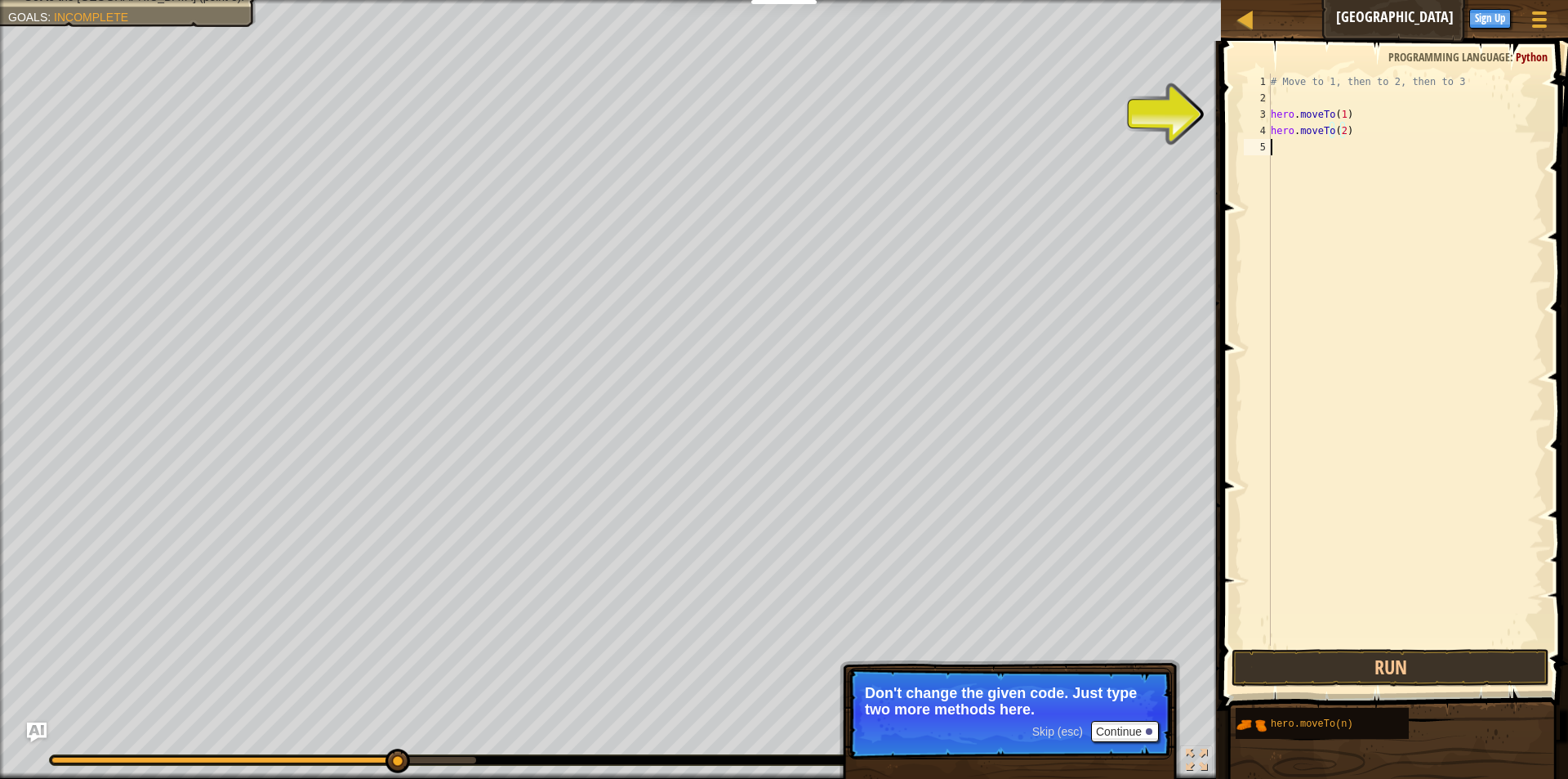
click at [1336, 148] on div "# Move to 1, then to 2, then to 3 hero . moveTo ( 1 ) hero . moveTo ( 2 )" at bounding box center [1405, 376] width 276 height 605
type textarea "hero.moveTo(3)"
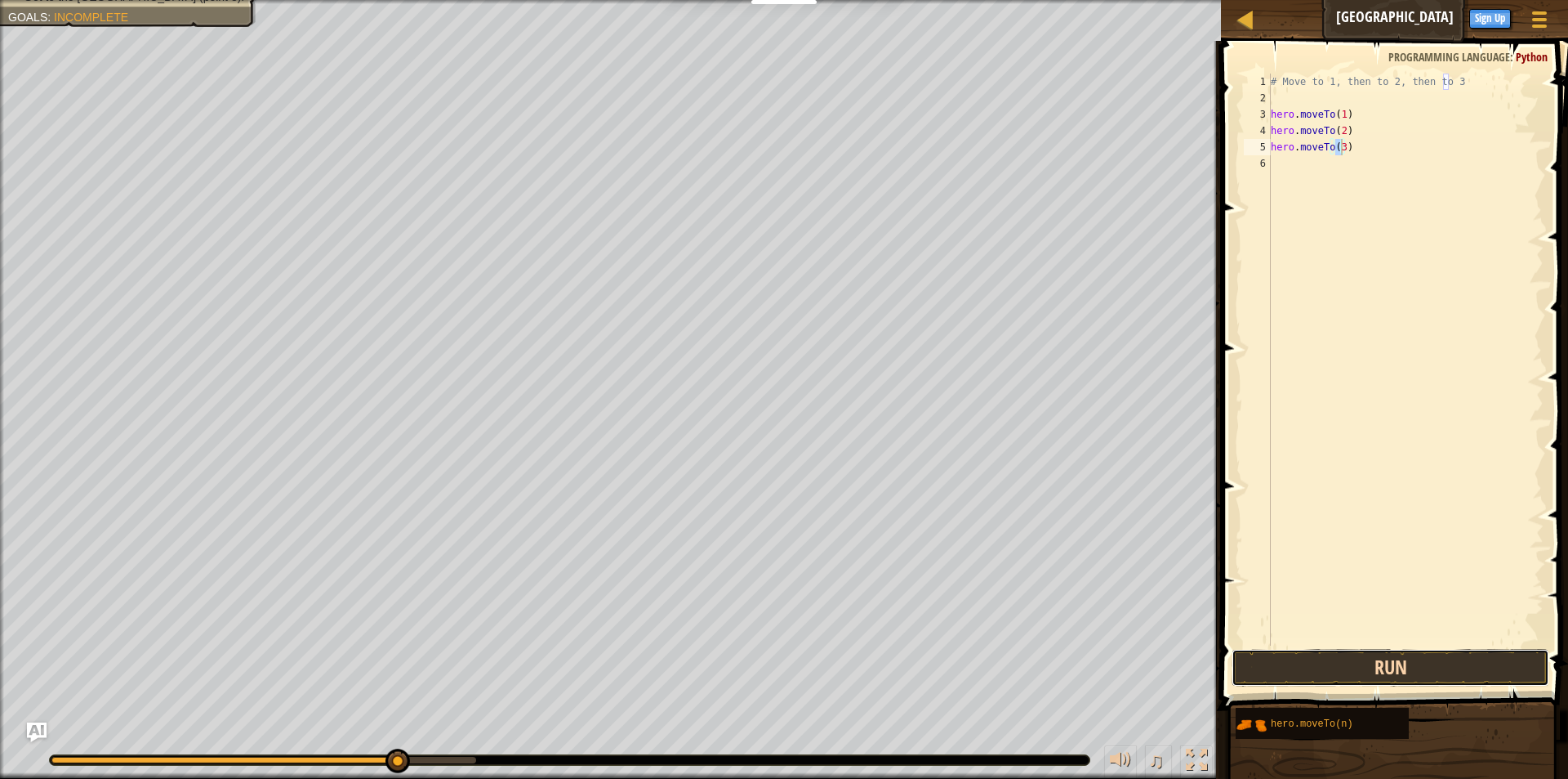
click at [1307, 668] on button "Run" at bounding box center [1389, 667] width 318 height 38
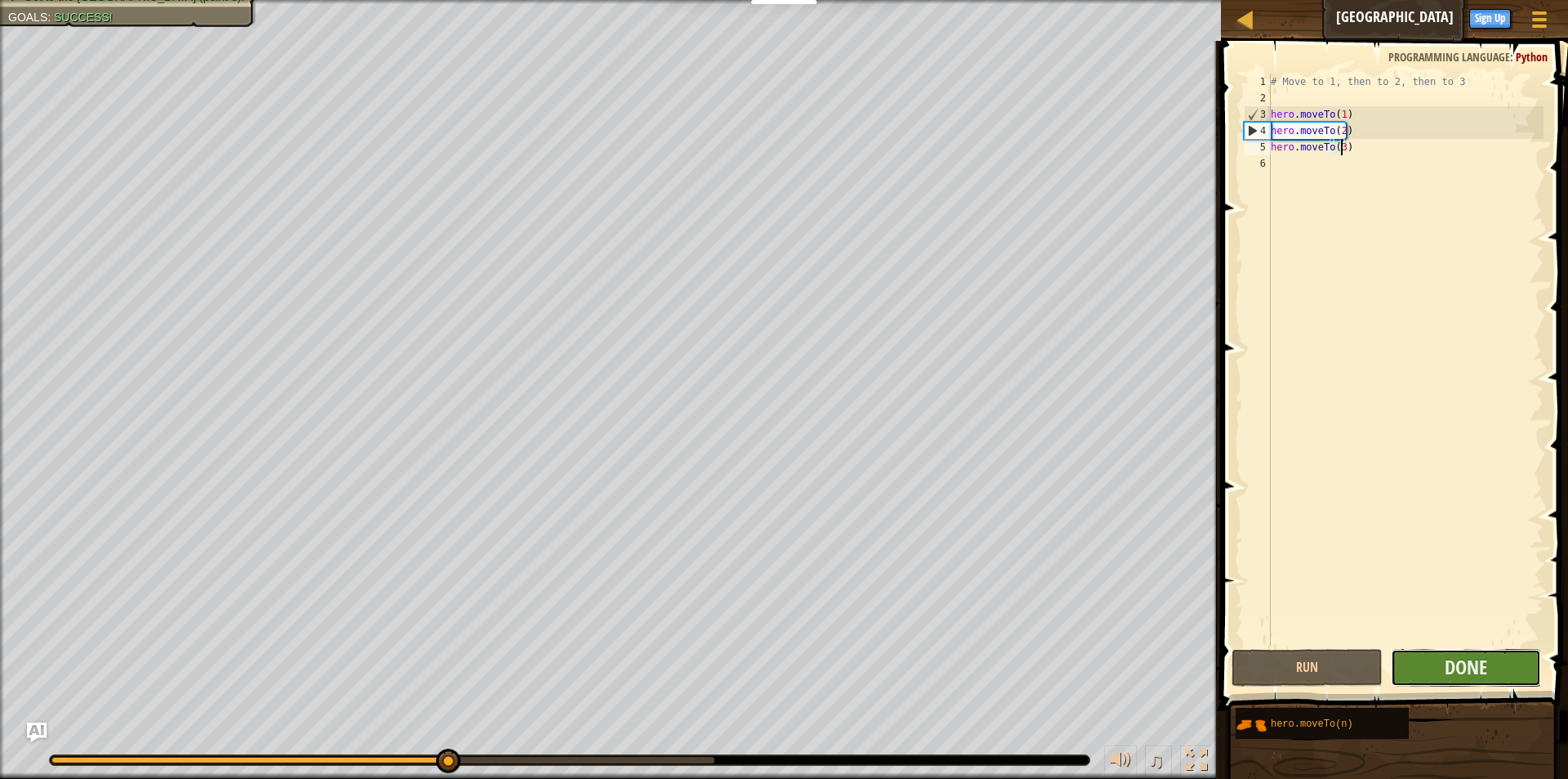
click at [1510, 672] on button "Done" at bounding box center [1465, 667] width 150 height 38
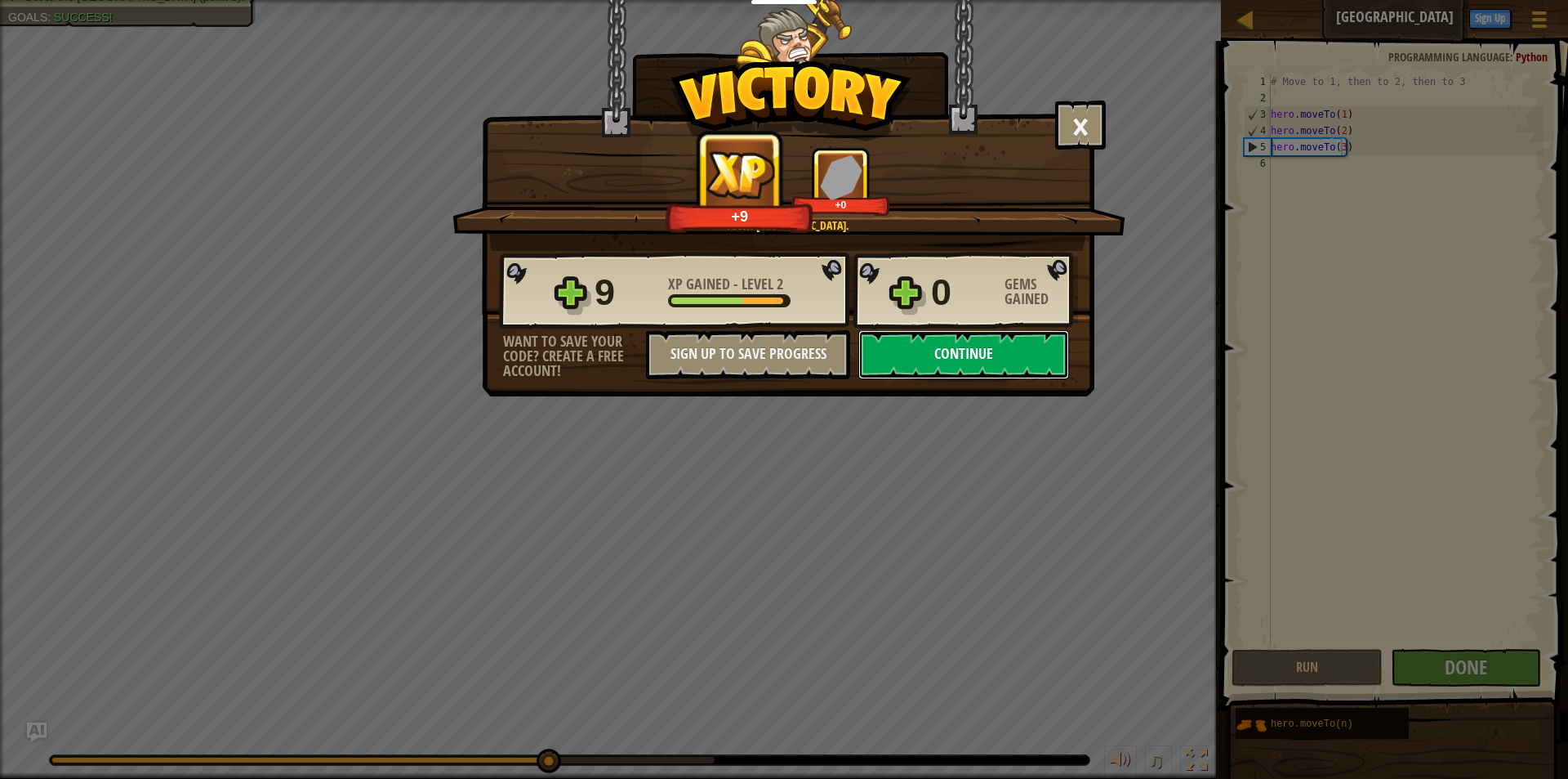
click at [956, 349] on button "Continue" at bounding box center [963, 355] width 210 height 49
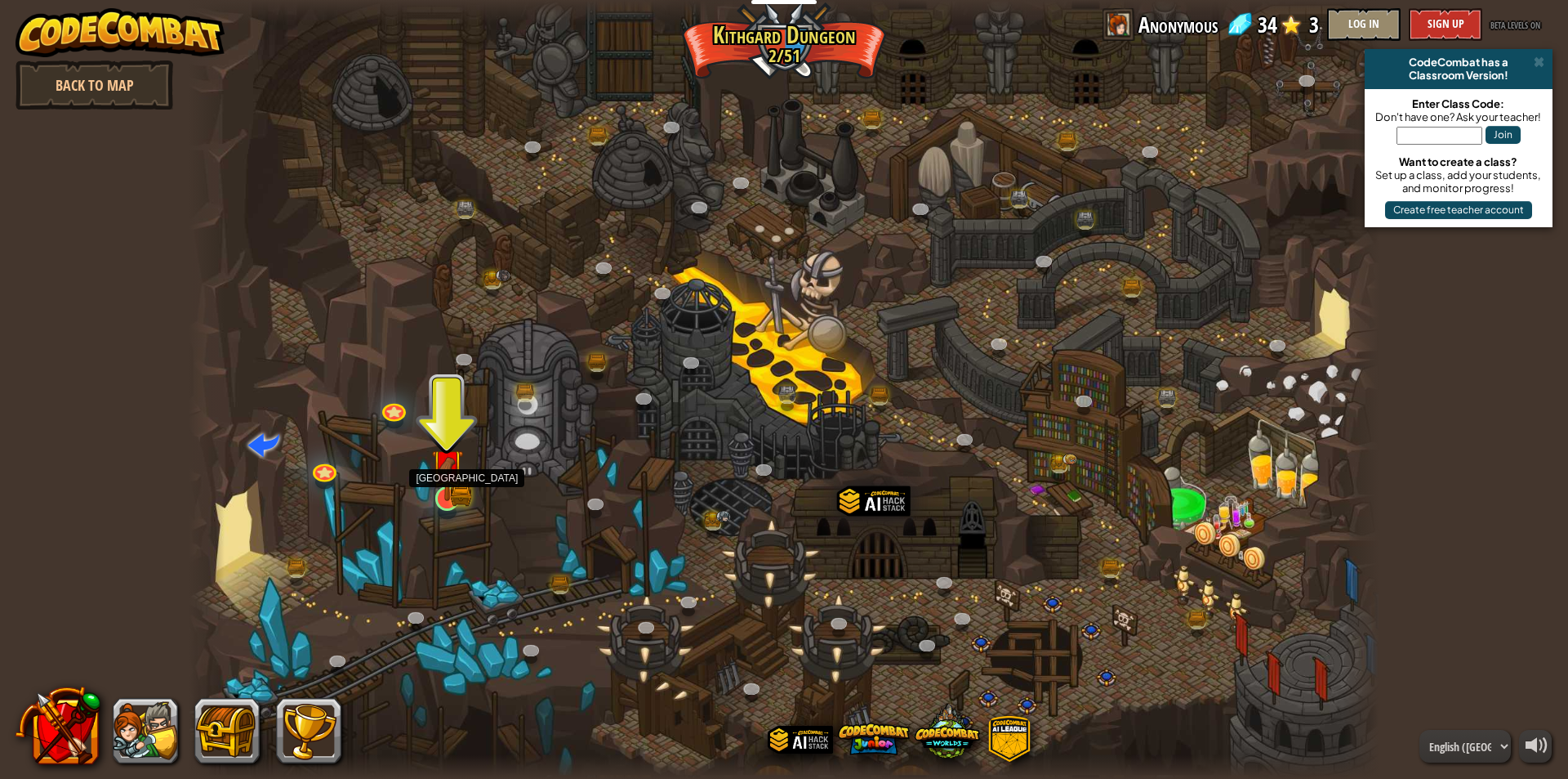
click at [458, 497] on img at bounding box center [448, 465] width 32 height 70
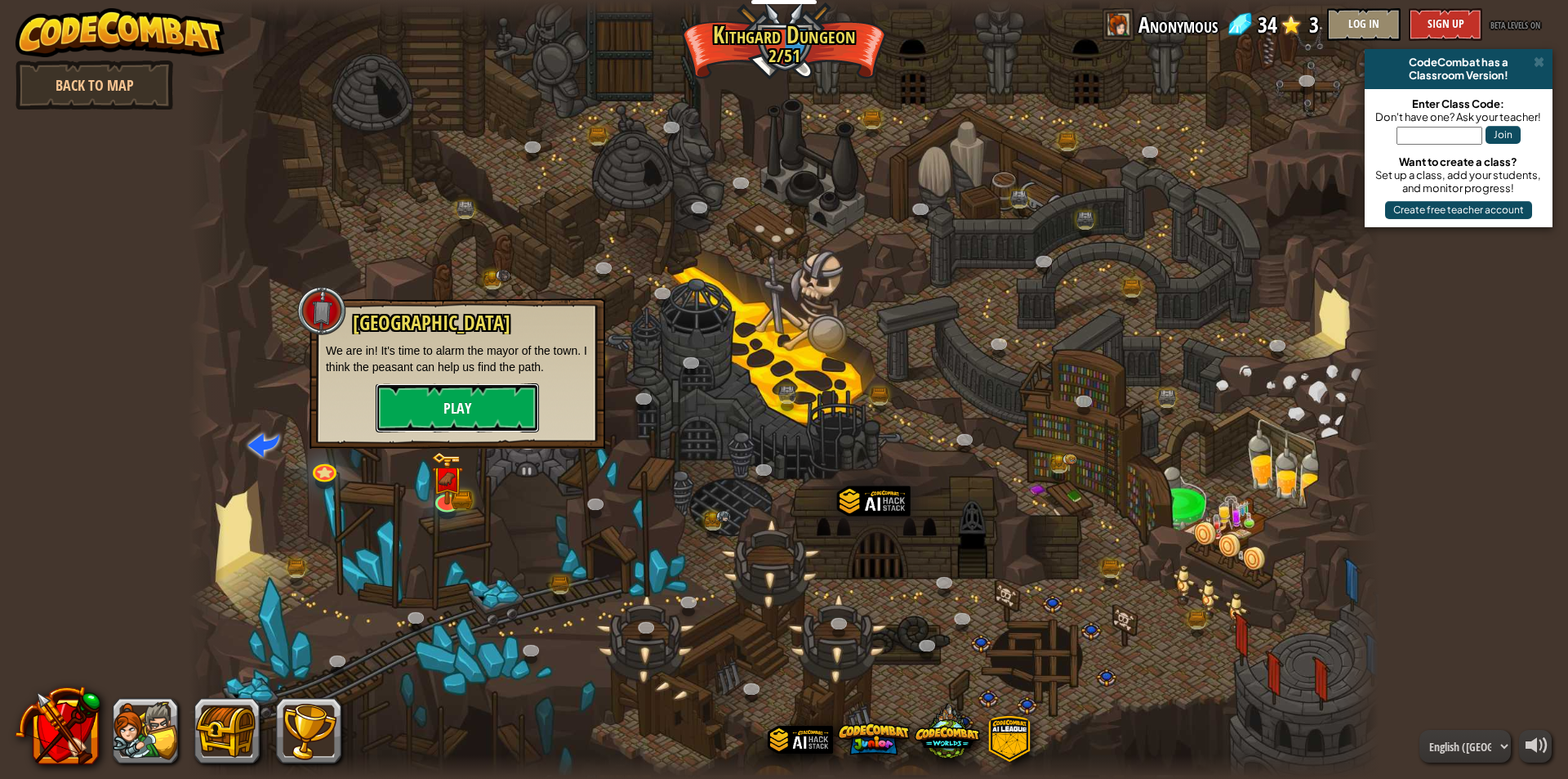
click at [485, 395] on button "Play" at bounding box center [457, 408] width 163 height 49
